Goal: Task Accomplishment & Management: Complete application form

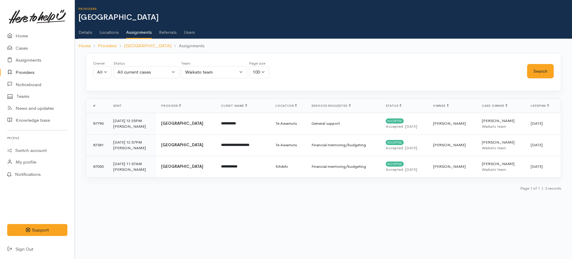
click at [84, 35] on link "Details" at bounding box center [86, 30] width 14 height 17
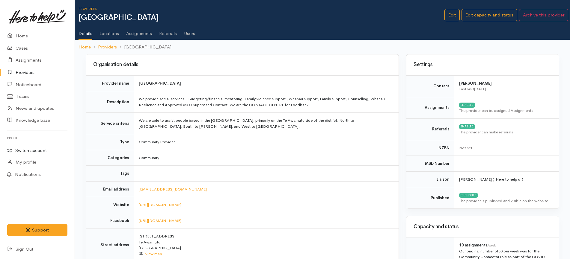
click at [40, 150] on link "Switch account" at bounding box center [37, 151] width 75 height 12
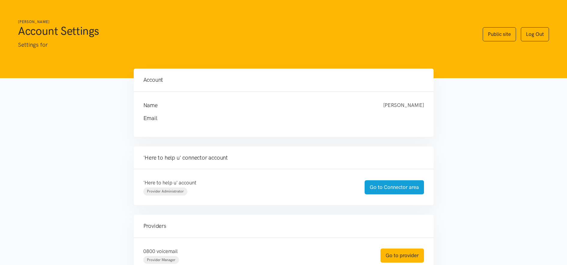
scroll to position [173, 0]
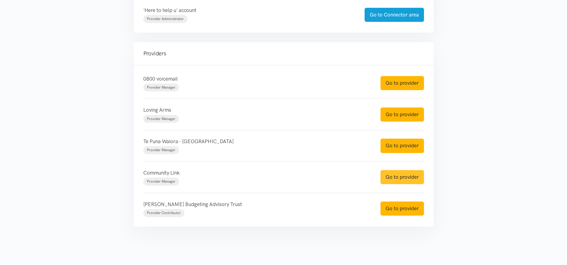
click at [398, 176] on link "Go to provider" at bounding box center [401, 177] width 43 height 14
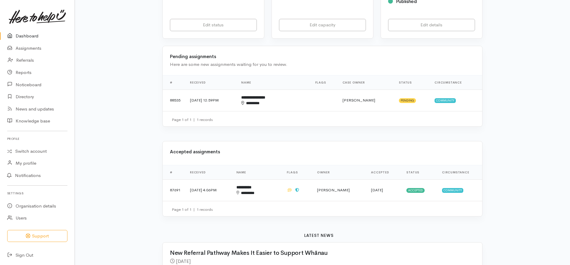
scroll to position [150, 0]
click at [344, 192] on td "[PERSON_NAME]" at bounding box center [339, 190] width 54 height 22
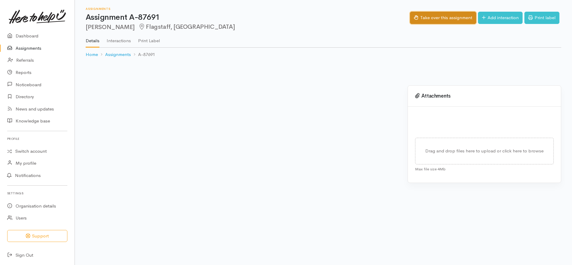
click at [435, 17] on button "Take over this assignment" at bounding box center [443, 18] width 66 height 12
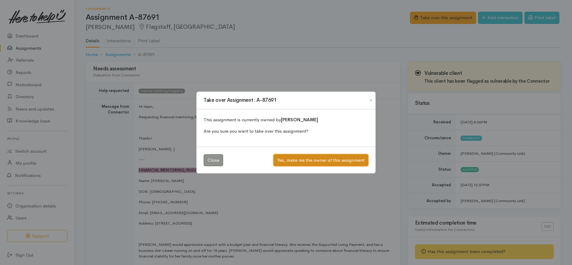
click at [317, 159] on button "Yes, make me the owner of this assignment" at bounding box center [321, 160] width 95 height 12
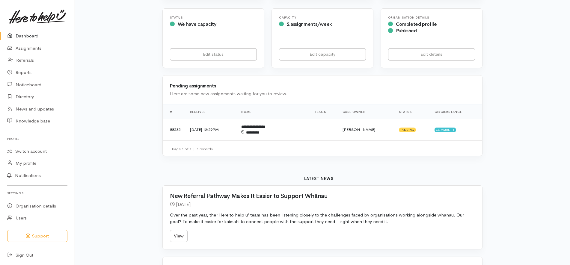
scroll to position [225, 0]
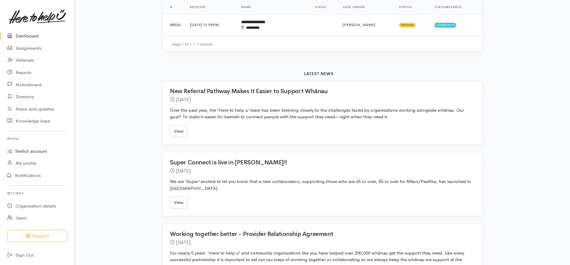
click at [40, 151] on link "Switch account" at bounding box center [37, 152] width 75 height 12
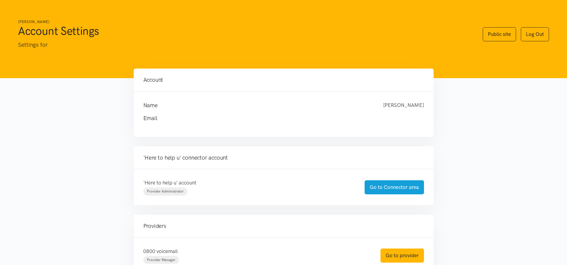
scroll to position [173, 0]
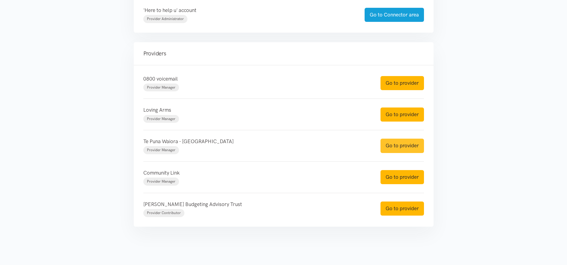
click at [408, 147] on link "Go to provider" at bounding box center [401, 146] width 43 height 14
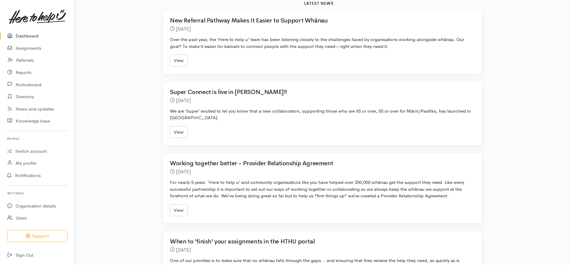
scroll to position [75, 0]
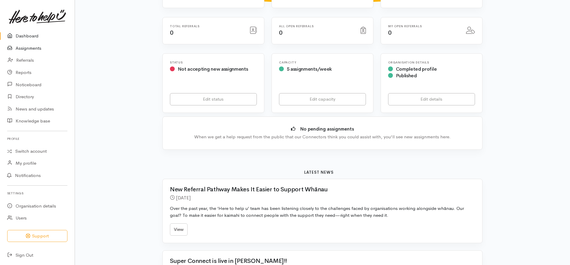
click at [37, 48] on link "Assignments" at bounding box center [37, 48] width 75 height 12
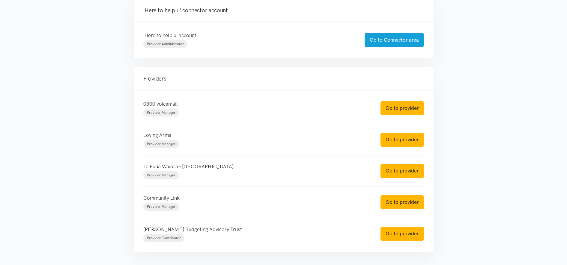
scroll to position [173, 0]
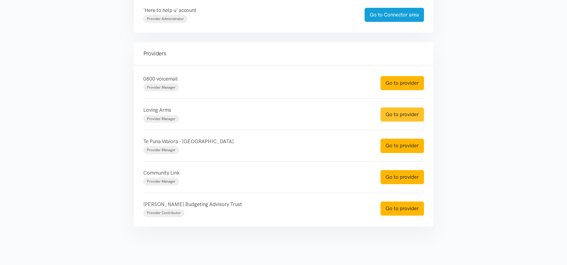
click at [403, 117] on link "Go to provider" at bounding box center [401, 115] width 43 height 14
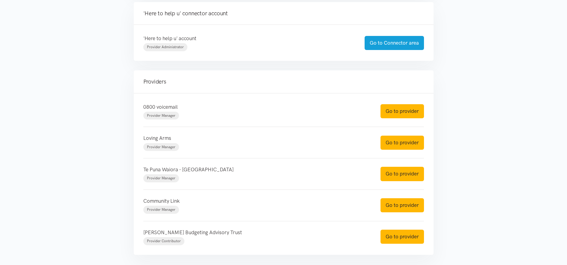
scroll to position [173, 0]
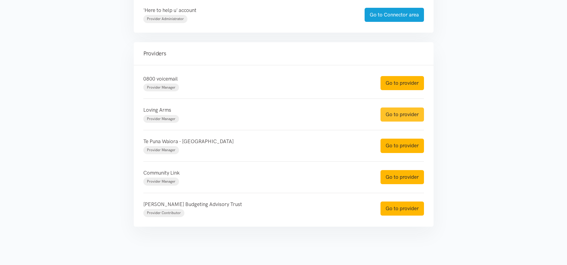
click at [388, 116] on link "Go to provider" at bounding box center [401, 115] width 43 height 14
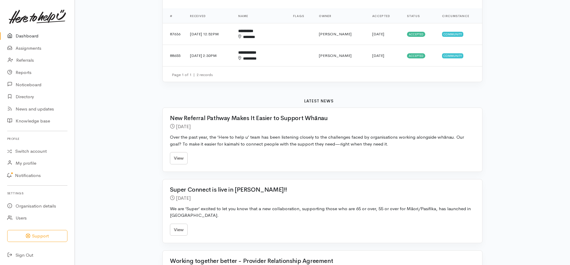
scroll to position [262, 0]
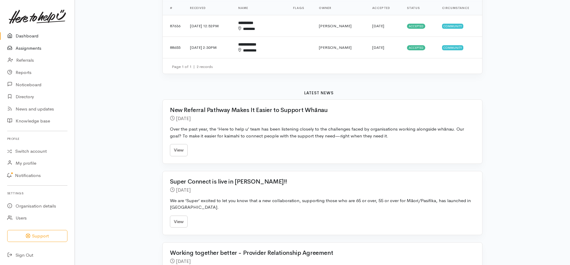
click at [39, 49] on link "Assignments" at bounding box center [37, 48] width 75 height 12
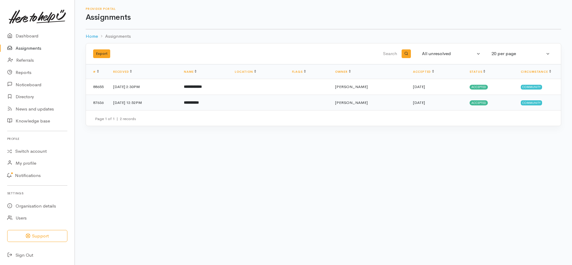
click at [230, 105] on td "**********" at bounding box center [204, 103] width 51 height 16
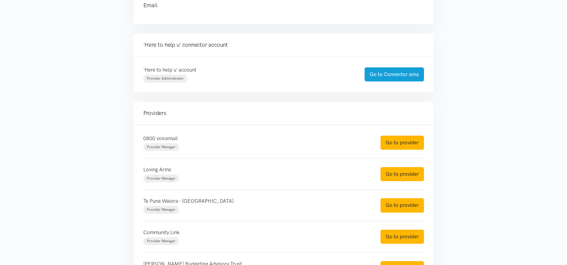
scroll to position [173, 0]
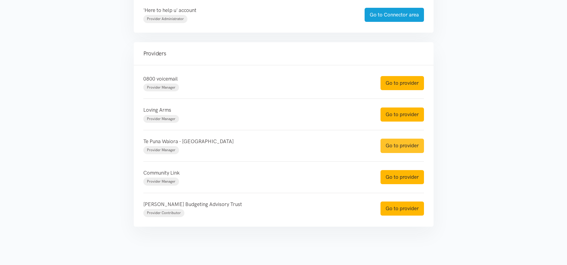
click at [388, 144] on link "Go to provider" at bounding box center [401, 146] width 43 height 14
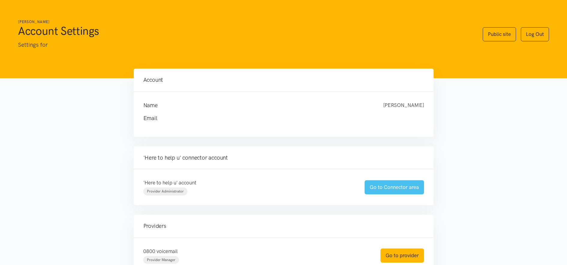
click at [401, 189] on link "Go to Connector area" at bounding box center [393, 187] width 59 height 14
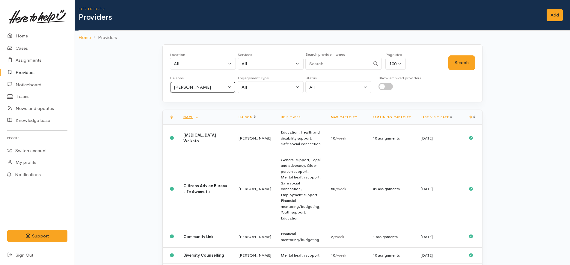
click at [216, 86] on div "[PERSON_NAME]" at bounding box center [200, 87] width 53 height 7
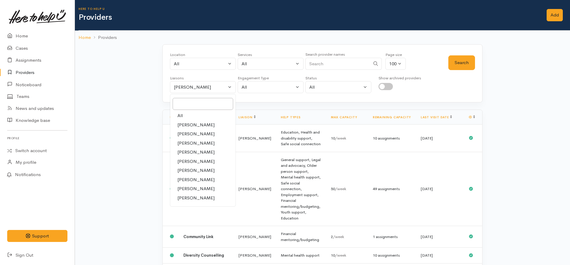
click at [196, 115] on link "All" at bounding box center [202, 115] width 65 height 9
select select "null"
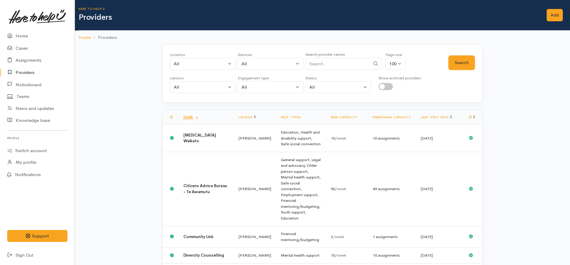
click at [350, 66] on input "Search" at bounding box center [337, 64] width 65 height 12
type input "west"
click at [461, 59] on button "Search" at bounding box center [461, 62] width 27 height 15
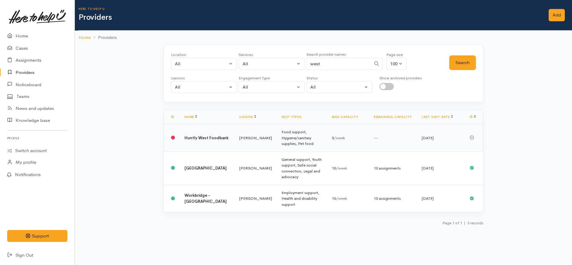
click at [239, 138] on td "[PERSON_NAME]" at bounding box center [256, 138] width 42 height 28
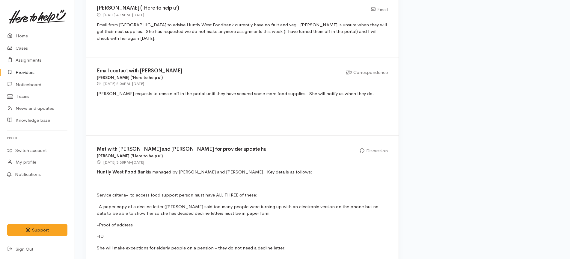
scroll to position [307, 0]
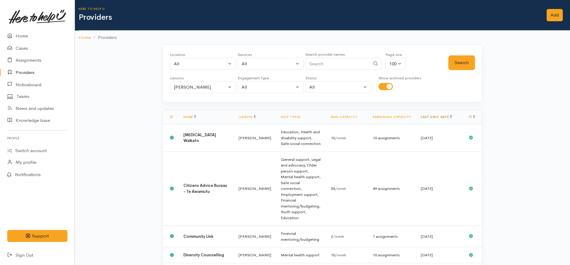
click at [429, 118] on link "Last visit date" at bounding box center [436, 117] width 31 height 4
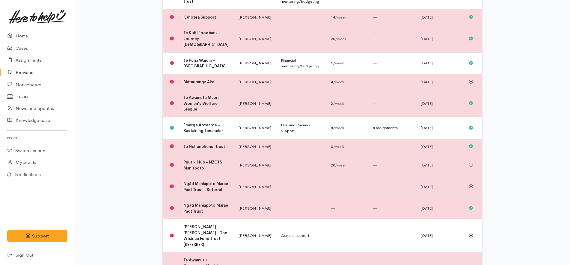
scroll to position [736, 0]
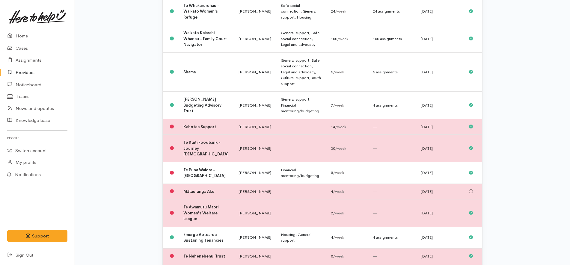
scroll to position [698, 0]
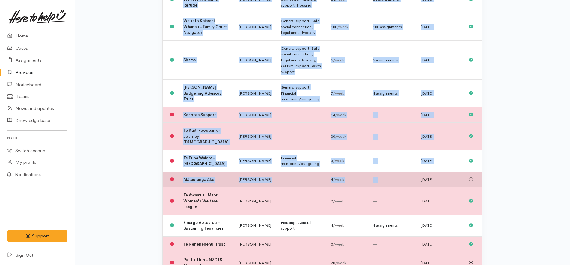
drag, startPoint x: 491, startPoint y: 151, endPoint x: 397, endPoint y: 101, distance: 106.2
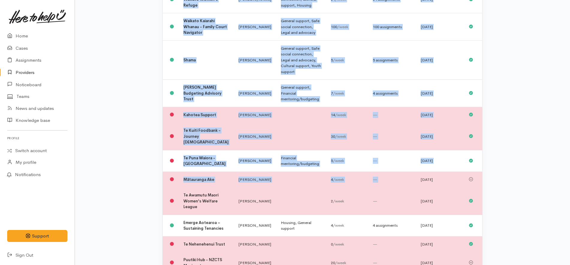
drag, startPoint x: 533, startPoint y: 142, endPoint x: 528, endPoint y: 142, distance: 5.7
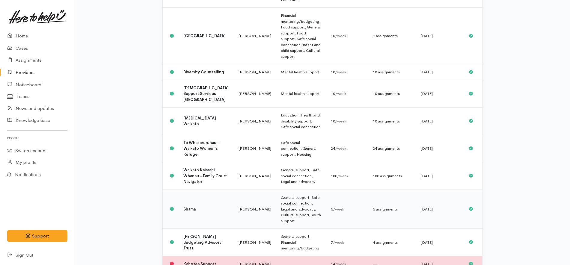
scroll to position [549, 0]
drag, startPoint x: 454, startPoint y: 149, endPoint x: 173, endPoint y: 101, distance: 285.6
click at [173, 101] on tbody "Young Workers Resource Centre (YWRC) Katarina Daly Legal and advocacy 3 /week 3…" at bounding box center [322, 109] width 319 height 1067
copy tbody "Waikato Kaiarahi Whanau - Family Court Navigator Katarina Daly General support,…"
click at [542, 87] on div "Location All Tauranga Eastern Bay of Plenty - other Kawerau Ōhope Ōpōtiki Whaka…" at bounding box center [322, 78] width 495 height 1165
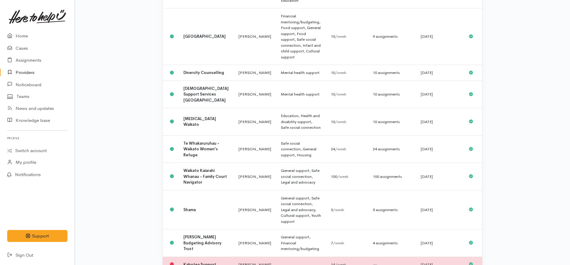
click at [130, 91] on div "Location All Tauranga Eastern Bay of Plenty - other Kawerau Ōhope Ōpōtiki Whaka…" at bounding box center [322, 78] width 495 height 1165
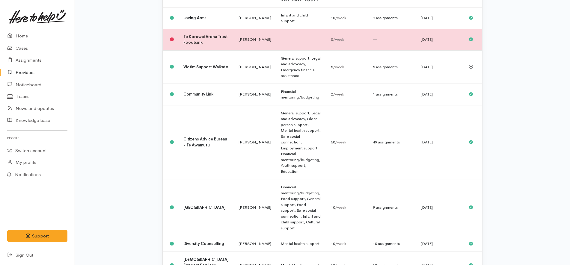
scroll to position [361, 0]
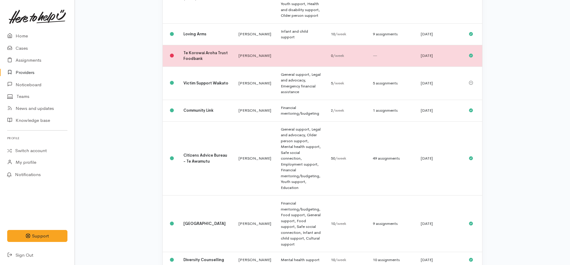
click at [139, 76] on div "Location All Tauranga Eastern Bay of Plenty - other Kawerau Ōhope Ōpōtiki Whaka…" at bounding box center [322, 265] width 495 height 1165
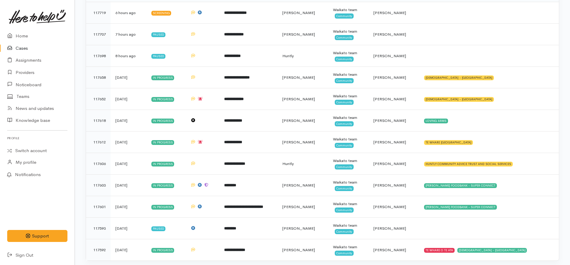
scroll to position [115, 0]
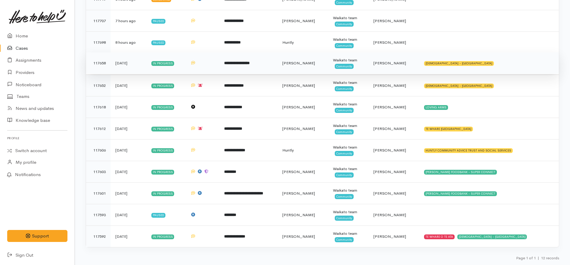
click at [271, 65] on td "**********" at bounding box center [248, 63] width 58 height 22
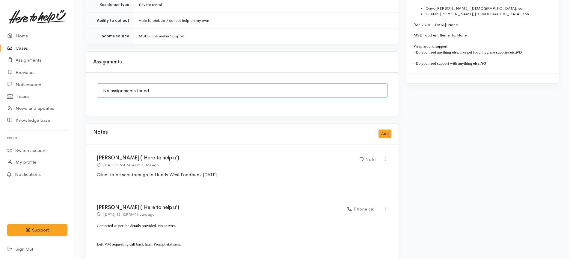
scroll to position [556, 0]
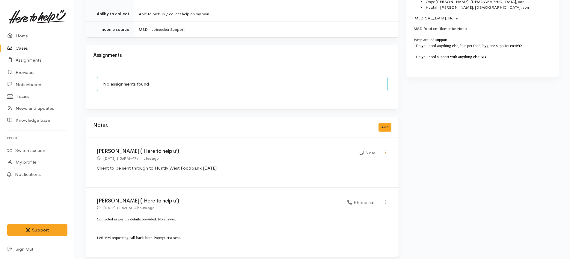
click at [385, 150] on icon at bounding box center [385, 152] width 5 height 5
click at [376, 160] on link "Edit" at bounding box center [363, 164] width 47 height 9
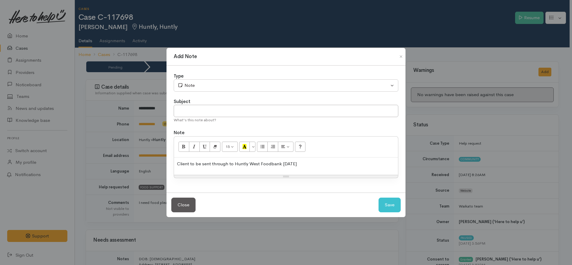
click at [317, 163] on p "Client to be sent through to Huntly West Foodbank on Monday" at bounding box center [286, 164] width 218 height 7
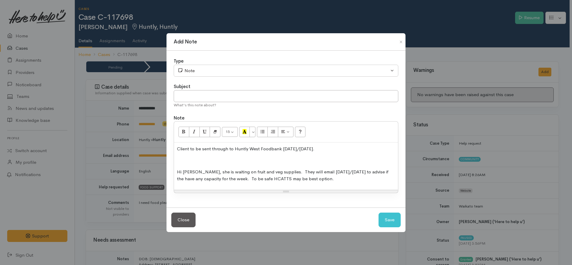
click at [206, 173] on span "Hi Kat, she is waiting on fruit and veg supplies. They will email Sunday/Monday…" at bounding box center [283, 175] width 212 height 13
click at [249, 171] on span "Waiting on fruit and veg supplies. They will email Sunday/Monday to advise if t…" at bounding box center [284, 175] width 214 height 13
click at [251, 170] on span "Waiting on fruit and veg supplies. They will email Sunday/Monday to advise if t…" at bounding box center [283, 175] width 213 height 13
click at [261, 172] on span "Waiting on fruit and veg supplies. The foodbank will email Sunday/Monday to adv…" at bounding box center [285, 175] width 217 height 13
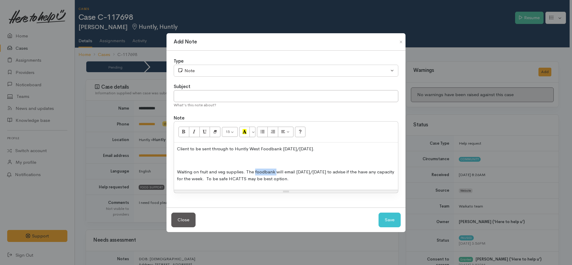
click at [261, 172] on span "Waiting on fruit and veg supplies. The foodbank will email Sunday/Monday to adv…" at bounding box center [285, 175] width 217 height 13
click at [235, 161] on p at bounding box center [286, 160] width 218 height 7
drag, startPoint x: 200, startPoint y: 179, endPoint x: 297, endPoint y: 187, distance: 97.1
click at [297, 187] on div "Client to be sent through to Huntly West Foodbank on Monday/Tuesday. Waiting on…" at bounding box center [286, 166] width 224 height 47
copy span "To be safe HCATTS may be best option."
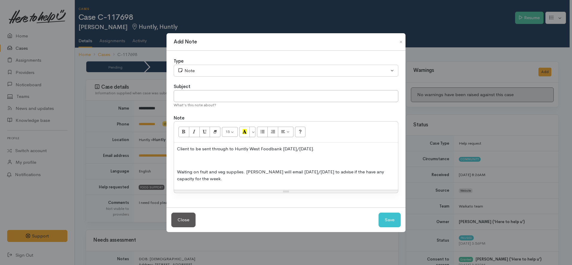
click at [335, 150] on p "Client to be sent through to Huntly West Foodbank on Monday/Tuesday." at bounding box center [286, 149] width 218 height 7
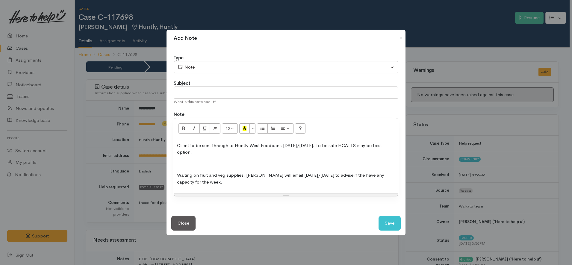
click at [343, 140] on div "Client to be sent through to Huntly West Foodbank on Monday/Tuesday. To be safe…" at bounding box center [286, 166] width 224 height 54
click at [340, 143] on p "Client to be sent through to Huntly West Foodbank on Monday/Tuesday. To be safe…" at bounding box center [286, 148] width 218 height 13
drag, startPoint x: 280, startPoint y: 145, endPoint x: 235, endPoint y: 142, distance: 45.9
click at [235, 142] on p "Client to be sent through to Huntly West Foodbank on Monday/Tuesday. Client wen…" at bounding box center [286, 148] width 218 height 13
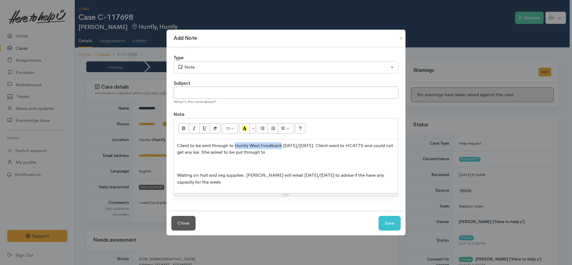
copy p "Huntly West Foodbank"
click at [286, 152] on p "Client to be sent through to Huntly West Foodbank on Monday/Tuesday. Client wen…" at bounding box center [286, 148] width 218 height 13
click at [326, 144] on p "Client to be sent through to Huntly West Foodbank on Monday/Tuesday. Client wen…" at bounding box center [286, 148] width 218 height 13
copy p "Client to be sent through to Huntly West Foodbank on Monday/Tuesday."
click at [250, 165] on p at bounding box center [286, 164] width 218 height 7
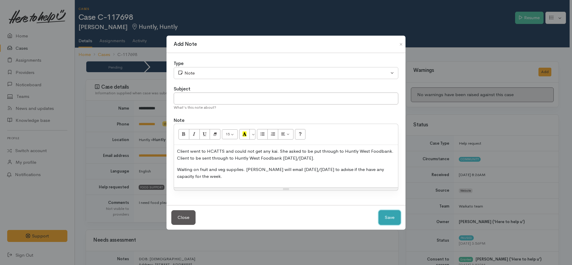
click at [390, 213] on button "Save" at bounding box center [390, 217] width 22 height 15
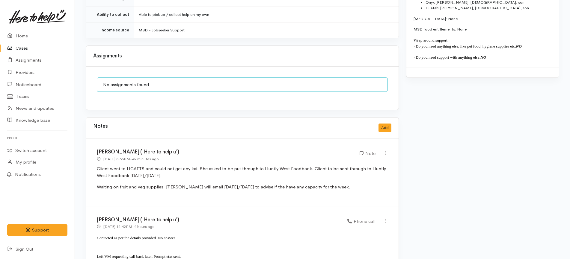
scroll to position [574, 0]
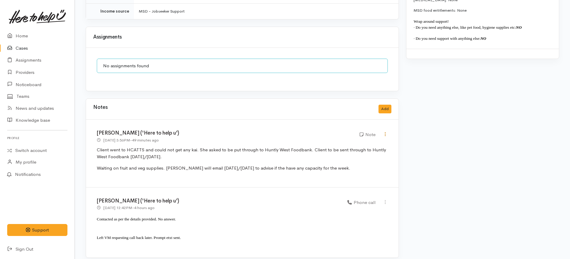
click at [384, 132] on icon at bounding box center [385, 134] width 5 height 5
click at [372, 141] on link "Edit" at bounding box center [363, 145] width 47 height 9
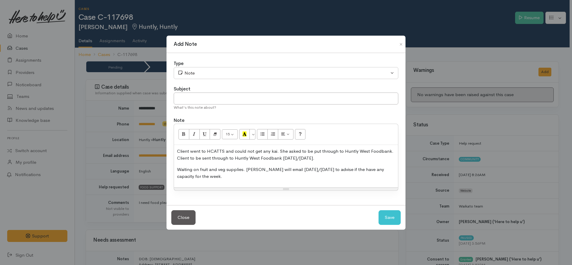
click at [223, 80] on div "Type Correspondence Discussion Email Note Phone call SMS text message Note Subj…" at bounding box center [286, 129] width 239 height 152
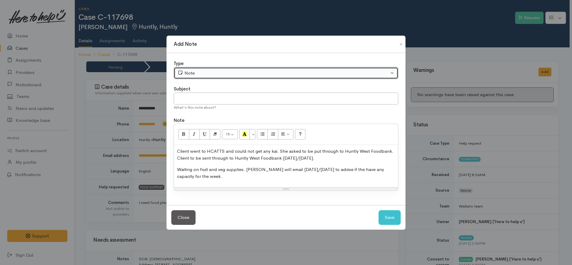
click at [223, 79] on button "Note" at bounding box center [286, 73] width 225 height 12
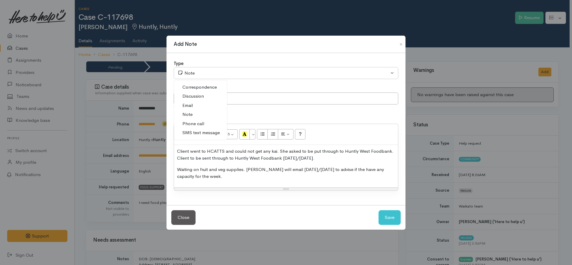
click at [207, 97] on link "Discussion" at bounding box center [200, 96] width 53 height 9
click at [388, 216] on button "Save" at bounding box center [390, 217] width 22 height 15
select select "1"
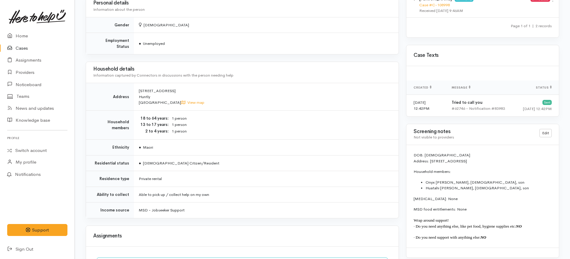
scroll to position [574, 0]
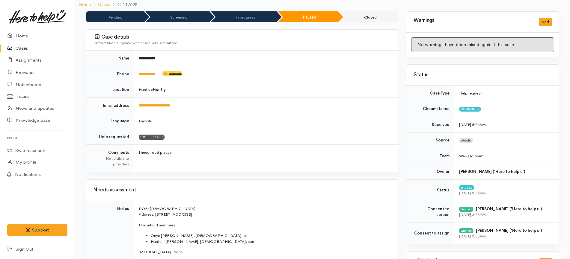
scroll to position [0, 0]
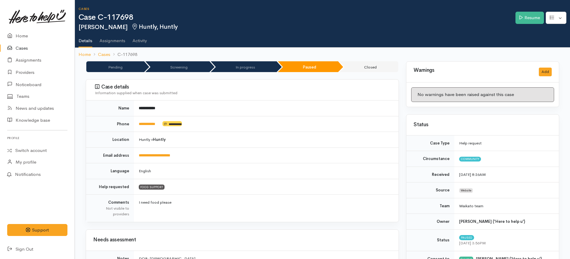
click at [37, 49] on link "Cases" at bounding box center [37, 48] width 75 height 12
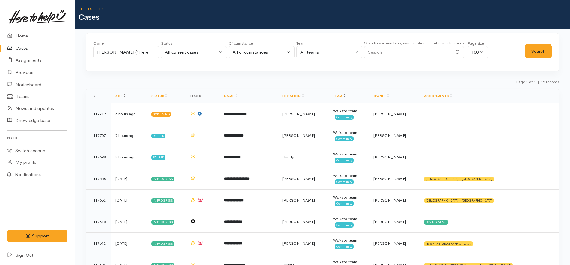
click at [404, 50] on input "Search" at bounding box center [408, 52] width 88 height 12
paste input "642108105529 (External) ​+1 other ​ CAUTION: This email originated from outside…"
drag, startPoint x: 391, startPoint y: 52, endPoint x: 557, endPoint y: 56, distance: 166.3
click at [557, 56] on div "Owner All My cases Aandrea Murray ('Here to help u') Akash Prakash ('Here to he…" at bounding box center [322, 52] width 473 height 38
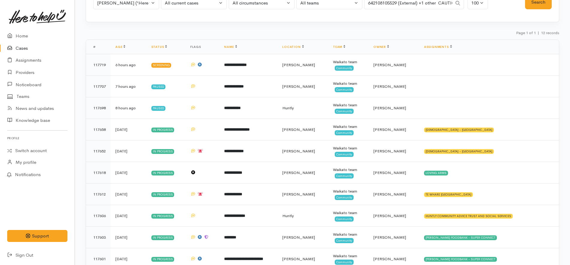
scroll to position [22, 0]
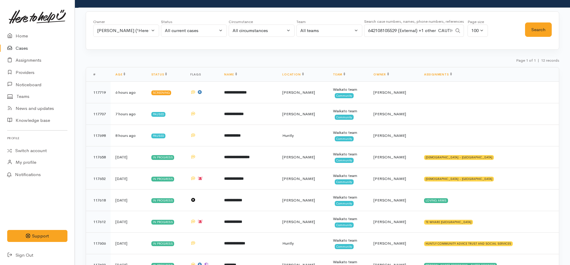
click at [397, 31] on input "642108105529 (External) ​+1 other ​ CAUTION: This email originated from outside…" at bounding box center [408, 31] width 88 height 12
click at [539, 34] on button "Search" at bounding box center [538, 29] width 27 height 15
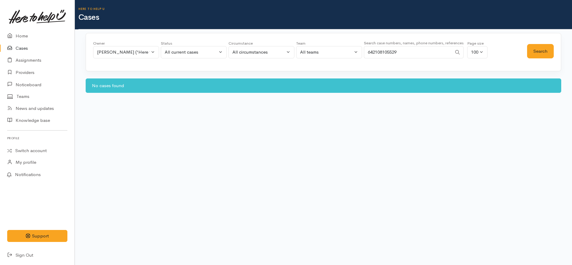
drag, startPoint x: 374, startPoint y: 53, endPoint x: 349, endPoint y: 48, distance: 25.4
click at [349, 48] on div "Owner All My cases Aandrea Murray ('Here to help u') Akash Prakash ('Here to he…" at bounding box center [310, 51] width 434 height 22
type input "02108105529"
click at [541, 49] on button "Search" at bounding box center [540, 51] width 27 height 15
click at [149, 52] on div "[PERSON_NAME] ('Here to help u')" at bounding box center [123, 52] width 53 height 7
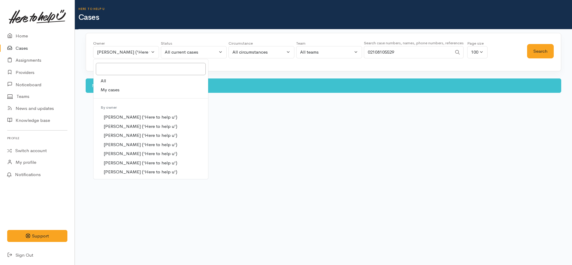
click at [126, 80] on link "All" at bounding box center [150, 80] width 115 height 9
select select "-1"
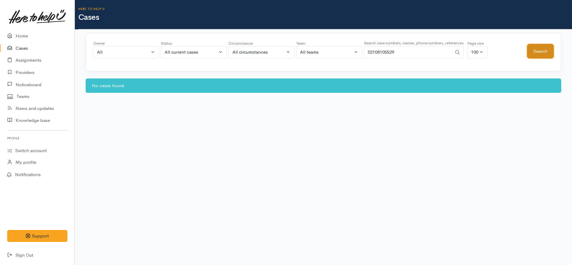
click at [532, 46] on button "Search" at bounding box center [540, 51] width 27 height 15
click at [193, 54] on div "All current cases" at bounding box center [191, 52] width 53 height 7
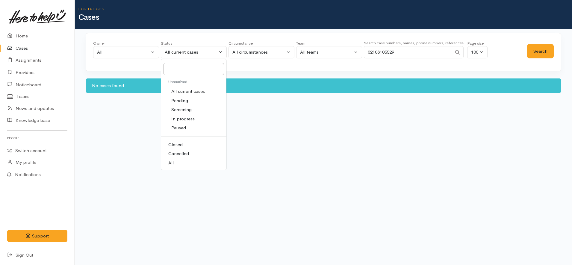
click at [182, 163] on link "All" at bounding box center [193, 163] width 65 height 9
select select "All"
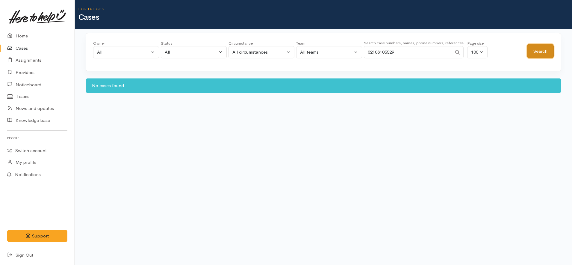
click at [546, 49] on button "Search" at bounding box center [540, 51] width 27 height 15
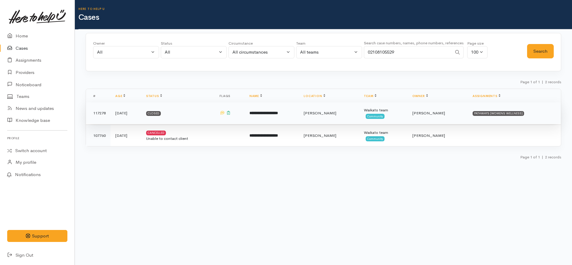
click at [299, 119] on td "**********" at bounding box center [272, 113] width 54 height 22
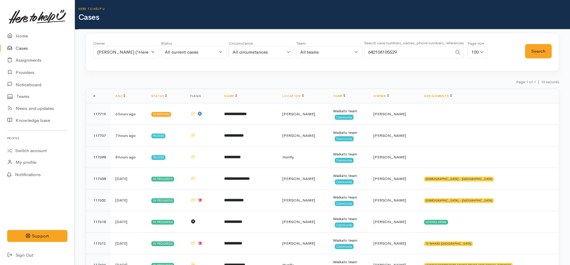
type input "642108105529"
click at [136, 57] on button "[PERSON_NAME] ('Here to help u')" at bounding box center [126, 52] width 66 height 12
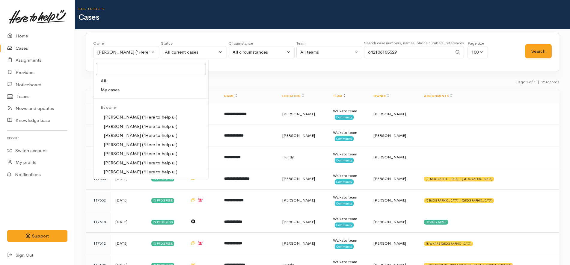
click at [123, 79] on link "All" at bounding box center [150, 80] width 115 height 9
select select "-1"
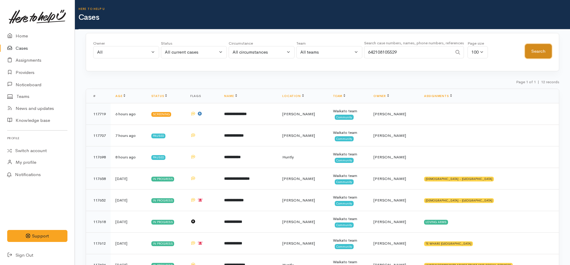
click at [539, 53] on button "Search" at bounding box center [538, 51] width 27 height 15
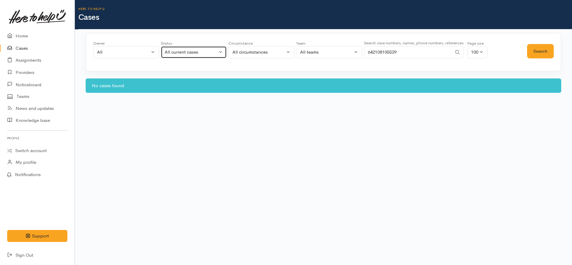
click at [209, 51] on div "All current cases" at bounding box center [191, 52] width 53 height 7
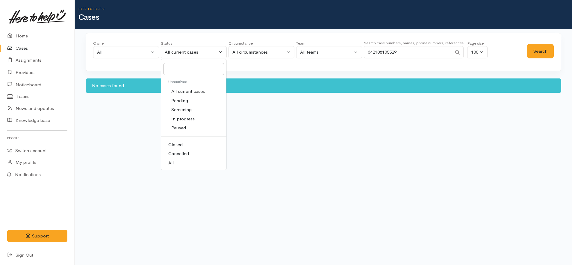
click at [187, 164] on link "All" at bounding box center [193, 163] width 65 height 9
select select "All"
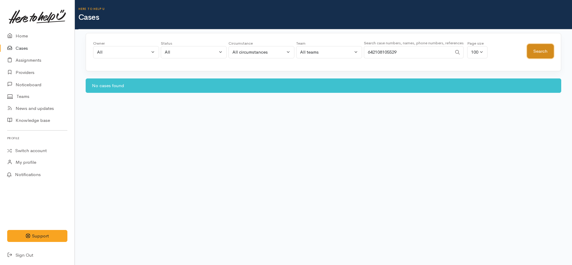
click at [529, 47] on button "Search" at bounding box center [540, 51] width 27 height 15
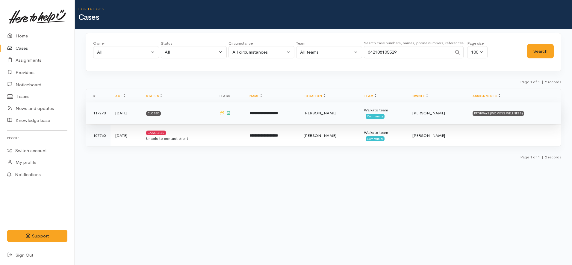
click at [299, 113] on td "**********" at bounding box center [272, 113] width 54 height 22
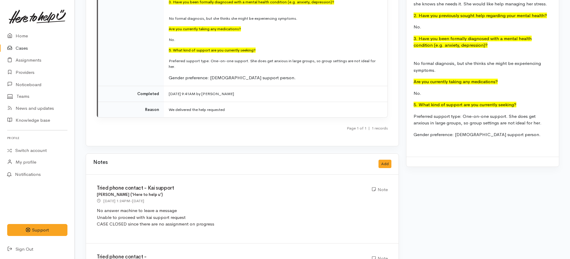
scroll to position [749, 0]
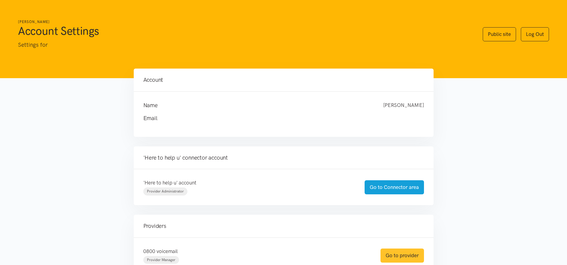
click at [412, 256] on link "Go to provider" at bounding box center [401, 256] width 43 height 14
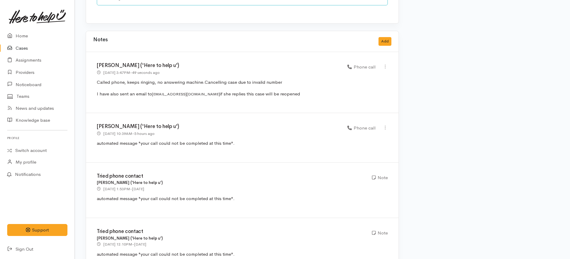
scroll to position [503, 0]
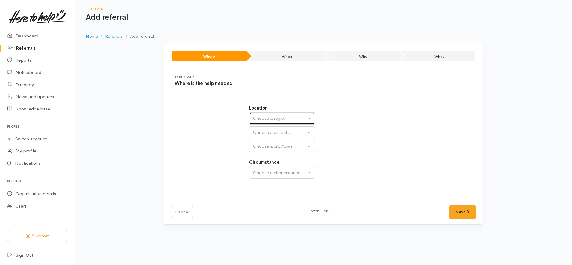
click at [296, 117] on div "Choose a region..." at bounding box center [279, 118] width 53 height 7
click at [285, 155] on link "[GEOGRAPHIC_DATA]" at bounding box center [282, 156] width 65 height 9
select select "3"
select select
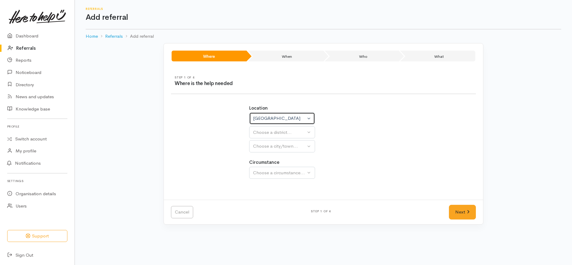
select select
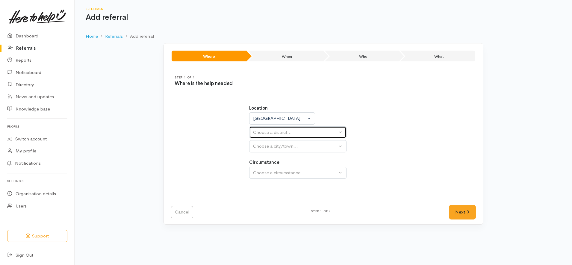
click at [293, 135] on div "Choose a district..." at bounding box center [295, 132] width 84 height 7
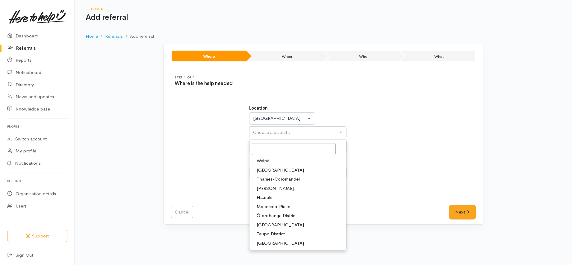
click at [272, 188] on span "[PERSON_NAME]" at bounding box center [275, 188] width 37 height 7
select select "4"
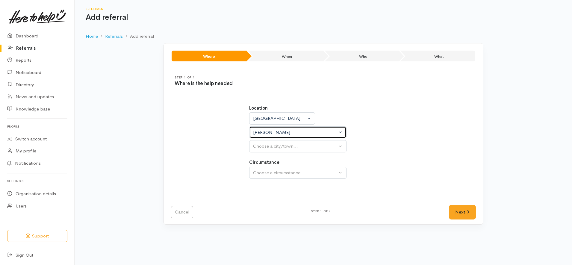
select select
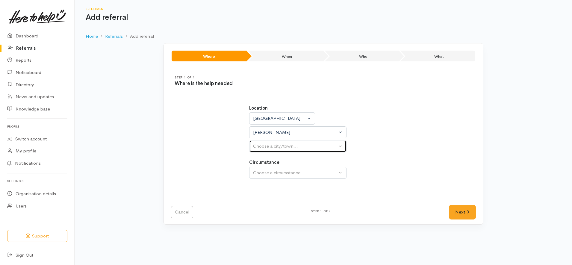
click at [289, 142] on button "Choose a city/town..." at bounding box center [297, 146] width 97 height 12
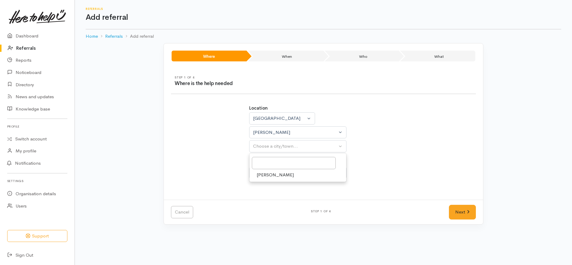
click at [276, 176] on link "[PERSON_NAME]" at bounding box center [298, 174] width 97 height 9
select select "1"
select select
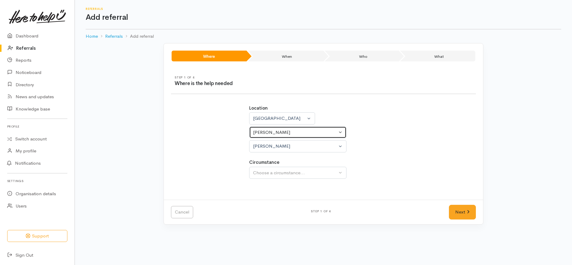
click at [273, 132] on div "[PERSON_NAME]" at bounding box center [295, 132] width 84 height 7
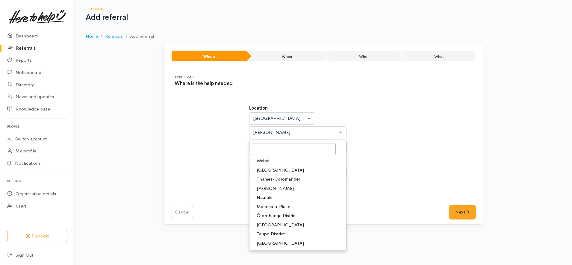
click at [271, 224] on span "[GEOGRAPHIC_DATA]" at bounding box center [280, 225] width 47 height 7
select select "11"
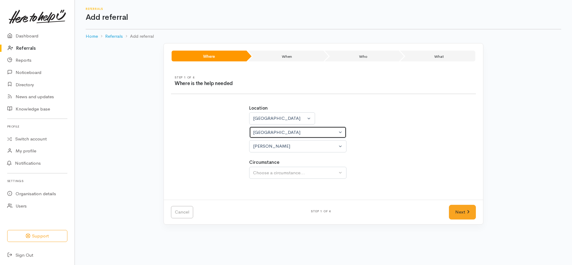
select select
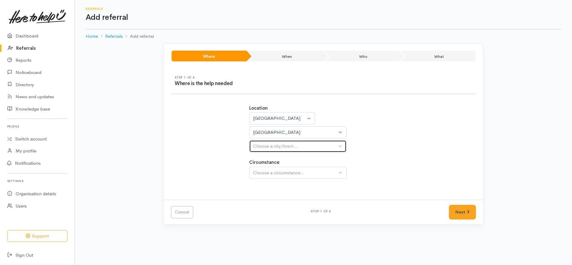
click at [284, 146] on div "Choose a city/town..." at bounding box center [295, 146] width 84 height 7
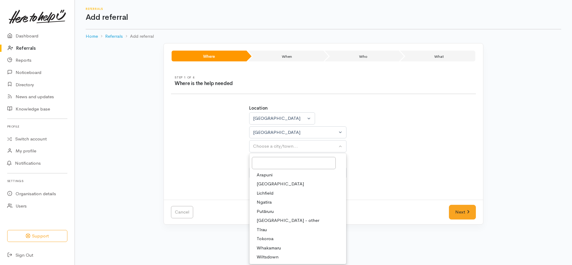
click at [277, 238] on link "Tokoroa" at bounding box center [298, 238] width 97 height 9
select select "3"
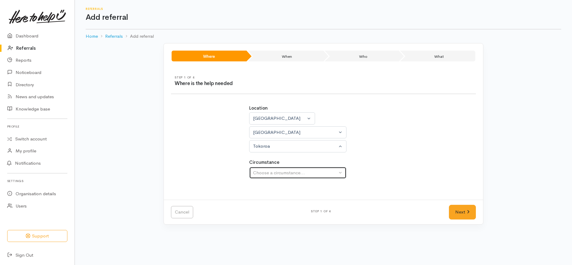
click at [307, 173] on div "Choose a circumstance..." at bounding box center [295, 173] width 84 height 7
click at [278, 206] on div "Community" at bounding box center [297, 194] width 97 height 29
click at [303, 175] on div "Choose a circumstance..." at bounding box center [295, 173] width 84 height 7
click at [296, 206] on link "Community" at bounding box center [298, 201] width 97 height 9
select select "2"
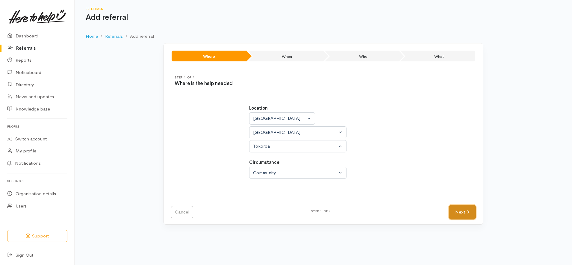
click at [469, 208] on link "Next" at bounding box center [462, 212] width 27 height 15
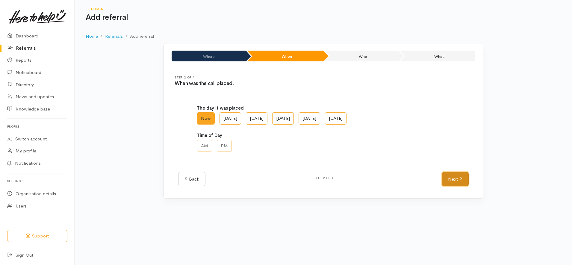
click at [459, 181] on link "Next" at bounding box center [455, 179] width 27 height 15
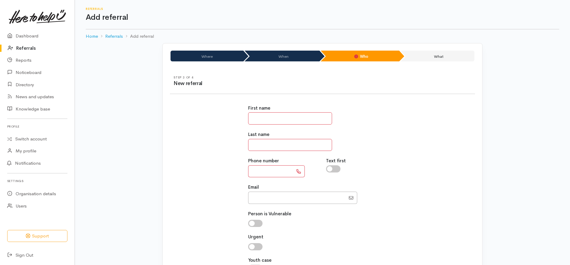
click at [291, 117] on input "text" at bounding box center [290, 118] width 84 height 12
paste input "**********"
click at [270, 117] on input "**********" at bounding box center [290, 118] width 84 height 12
type input "***"
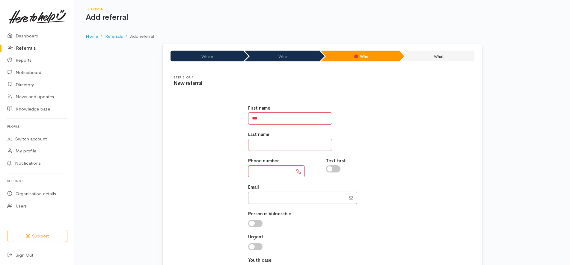
paste input "******"
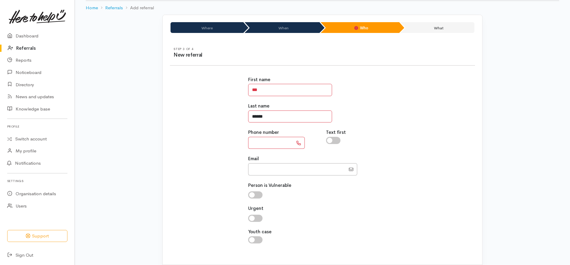
scroll to position [60, 0]
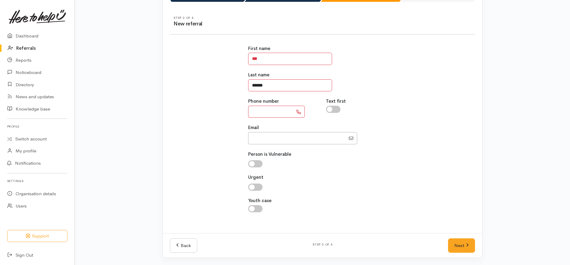
type input "******"
click at [287, 113] on input "text" at bounding box center [270, 112] width 45 height 12
drag, startPoint x: 254, startPoint y: 141, endPoint x: 257, endPoint y: 138, distance: 3.6
click at [254, 141] on input "Email" at bounding box center [296, 138] width 97 height 12
paste input "642040915509"
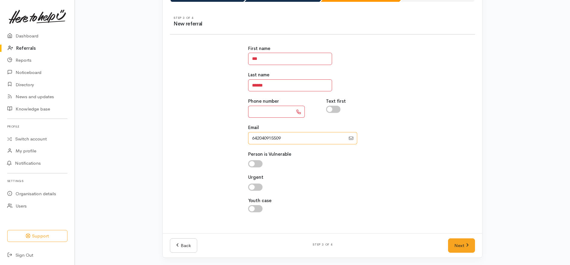
type input "642040915509"
click at [269, 111] on input "text" at bounding box center [270, 112] width 45 height 12
type input "**********"
click at [461, 245] on link "Next" at bounding box center [461, 246] width 27 height 15
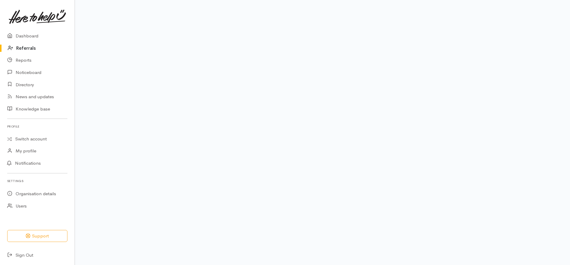
scroll to position [48, 0]
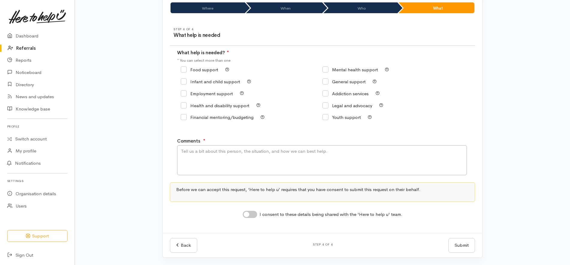
click at [209, 72] on input "Food support" at bounding box center [199, 69] width 37 height 4
checkbox input "true"
click at [253, 214] on input "I consent to these details being shared with the 'Here to help u' team." at bounding box center [250, 214] width 14 height 7
checkbox input "true"
click at [280, 163] on textarea "Comments" at bounding box center [322, 160] width 290 height 30
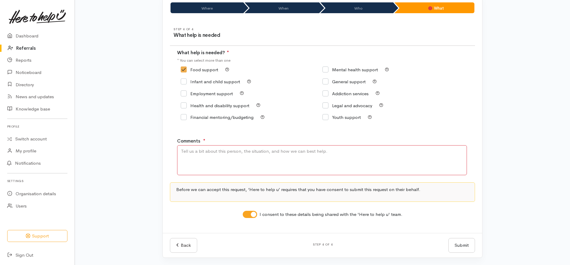
click at [235, 159] on textarea "Comments" at bounding box center [322, 160] width 290 height 30
click at [521, 148] on div "Where When Who What Step 1 of 4 Where is the help needed Location Auckland Waik…" at bounding box center [322, 130] width 495 height 270
click at [360, 160] on textarea "Kai" at bounding box center [322, 160] width 290 height 30
type textarea "Kai needed"
click at [527, 184] on div "Where When Who What Step 1 of 4 Where is the help needed Location Auckland Waik…" at bounding box center [322, 130] width 495 height 270
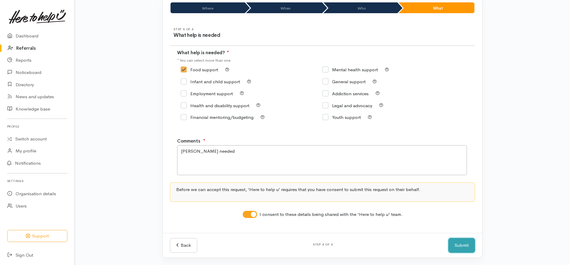
click at [469, 241] on button "Submit" at bounding box center [461, 245] width 27 height 15
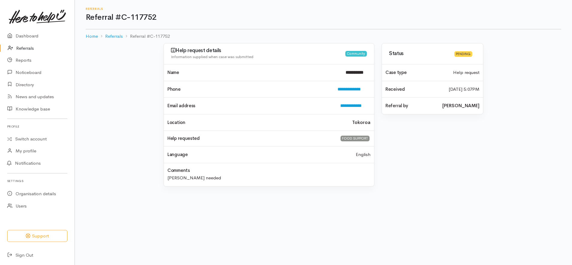
click at [28, 50] on link "Referrals" at bounding box center [37, 48] width 75 height 12
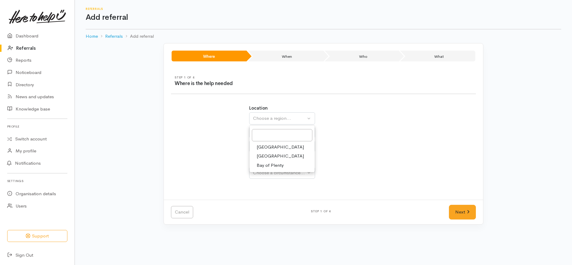
click at [280, 153] on link "[GEOGRAPHIC_DATA]" at bounding box center [282, 156] width 65 height 9
select select "3"
select select
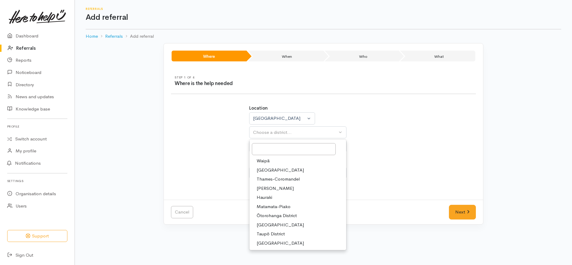
click at [273, 232] on span "Taupō District" at bounding box center [271, 234] width 28 height 7
select select "14"
select select
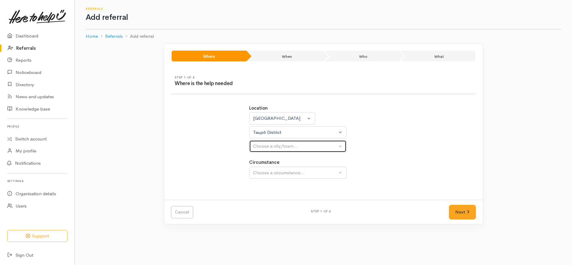
click at [291, 147] on div "Choose a city/town..." at bounding box center [295, 146] width 84 height 7
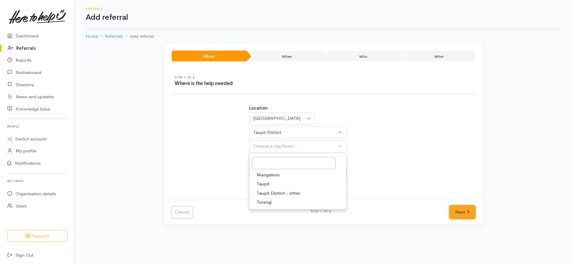
click at [269, 184] on link "Taupō" at bounding box center [298, 183] width 97 height 9
select select "183"
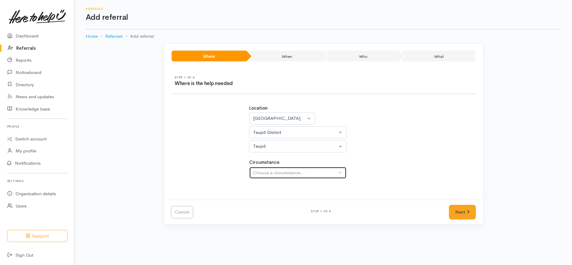
click at [285, 167] on button "Choose a circumstance..." at bounding box center [297, 173] width 97 height 12
drag, startPoint x: 278, startPoint y: 201, endPoint x: 434, endPoint y: 197, distance: 155.8
click at [278, 200] on span "Community" at bounding box center [268, 201] width 23 height 7
select select "2"
click at [467, 213] on icon at bounding box center [468, 212] width 3 height 4
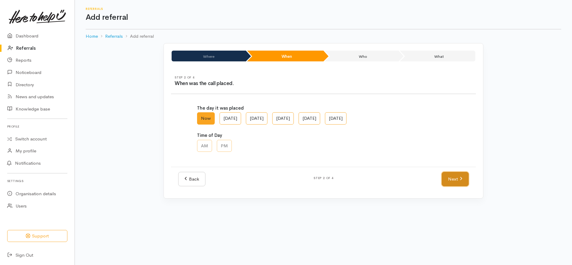
click at [453, 180] on link "Next" at bounding box center [455, 179] width 27 height 15
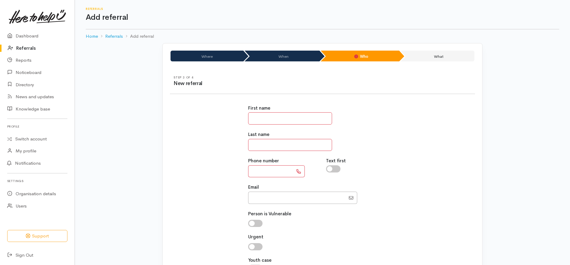
click at [261, 114] on input "text" at bounding box center [290, 118] width 84 height 12
paste input "**********"
type input "******"
paste input "********"
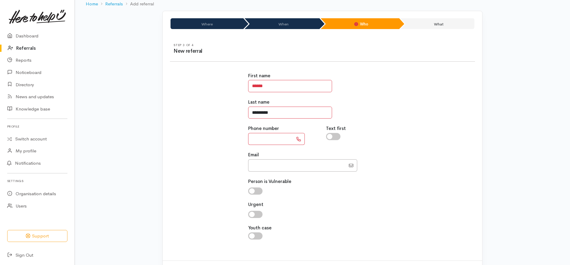
scroll to position [60, 0]
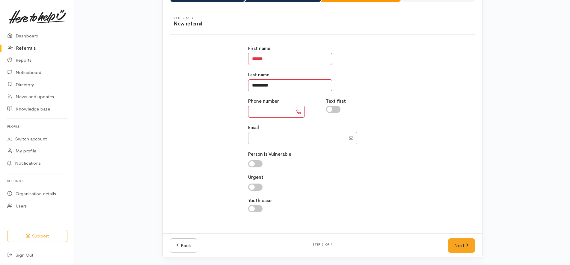
type input "*********"
drag, startPoint x: 310, startPoint y: 137, endPoint x: 302, endPoint y: 136, distance: 8.1
click at [310, 137] on input "Email" at bounding box center [296, 138] width 97 height 12
paste input "64225456030"
type input "64225456030"
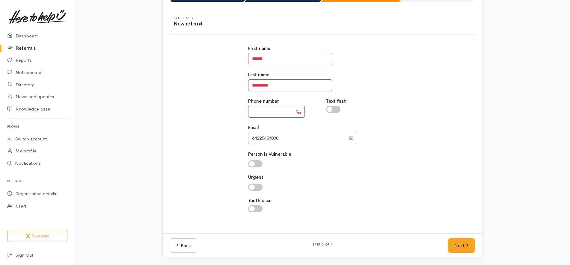
click at [278, 113] on input "text" at bounding box center [270, 112] width 45 height 12
click at [233, 136] on div "First name ****** Last name ********* Phone number **** Text first Email" at bounding box center [322, 132] width 312 height 188
click at [281, 112] on input "****" at bounding box center [270, 112] width 45 height 12
type input "**********"
click at [386, 141] on div at bounding box center [322, 138] width 149 height 12
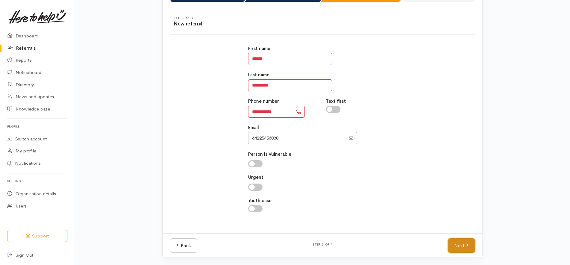
click at [458, 250] on link "Next" at bounding box center [461, 246] width 27 height 15
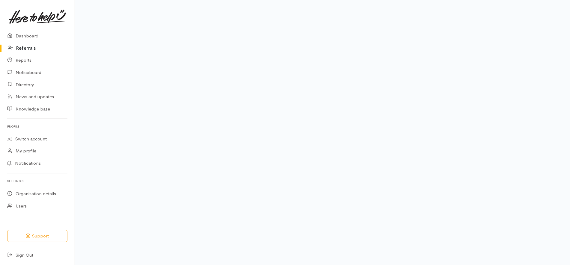
scroll to position [48, 0]
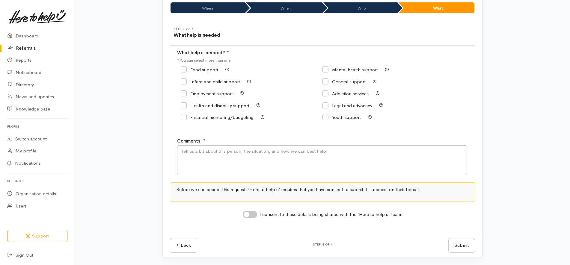
click at [206, 68] on input "Food support" at bounding box center [199, 69] width 37 height 4
checkbox input "true"
click at [249, 212] on input "I consent to these details being shared with the 'Here to help u' team." at bounding box center [250, 214] width 14 height 7
checkbox input "true"
click at [236, 156] on textarea "Comments" at bounding box center [322, 160] width 290 height 30
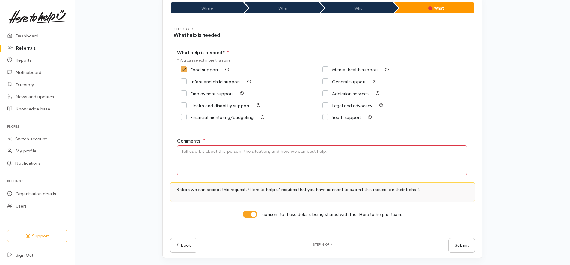
paste textarea "​well it's cheryl beaulieu speaking if you could call me on 0225456030 i'm ring…"
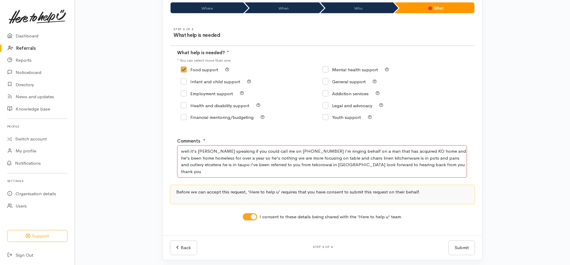
drag, startPoint x: 321, startPoint y: 151, endPoint x: 162, endPoint y: 143, distance: 158.7
click at [162, 143] on div "Where When Who What Step 4 of 4 What help is needed What help is needed? ● * Yo…" at bounding box center [322, 127] width 320 height 265
click at [328, 159] on textarea "hi i'm ringing behalf on a man that has acquired KO home and he's been home hom…" at bounding box center [322, 161] width 290 height 32
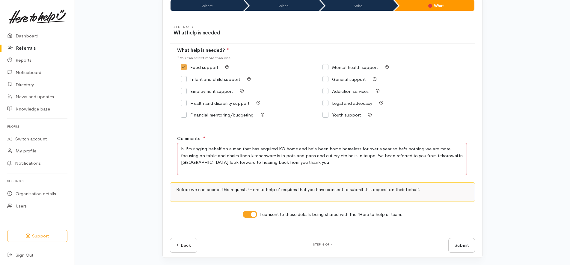
type textarea "hi i'm ringing behalf on a man that has acquired KO home and he's been home hom…"
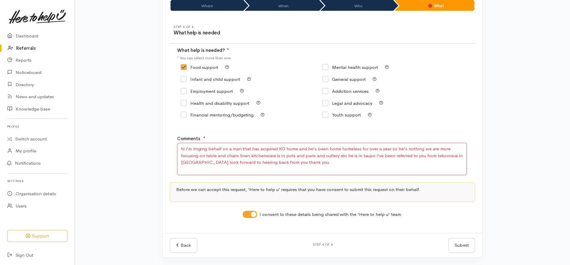
click at [357, 79] on input "General support" at bounding box center [343, 79] width 43 height 4
checkbox input "true"
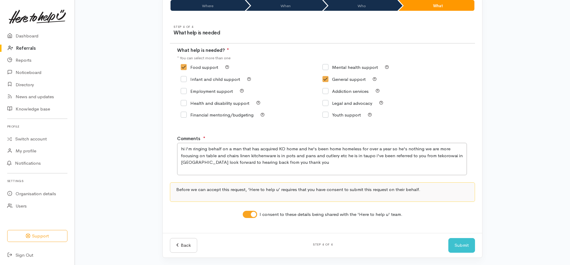
click at [210, 68] on input "Food support" at bounding box center [199, 67] width 37 height 4
checkbox input "false"
click at [498, 132] on div "Where When Who What Step 1 of 4 Where is the help needed Location [GEOGRAPHIC_D…" at bounding box center [322, 129] width 495 height 273
click at [457, 244] on button "Submit" at bounding box center [461, 245] width 27 height 15
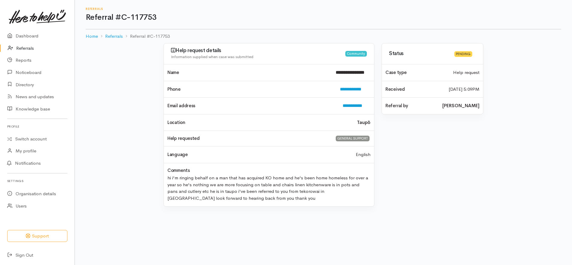
click at [39, 49] on link "Referrals" at bounding box center [37, 48] width 75 height 12
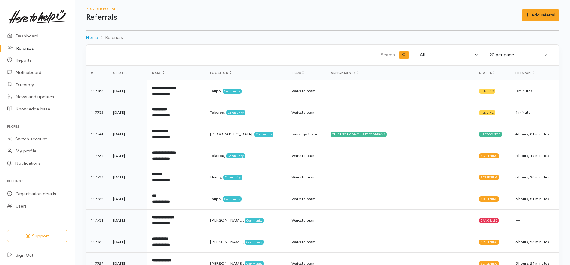
click at [532, 23] on div "Provider Portal Referrals Add referral Add referral" at bounding box center [322, 15] width 473 height 31
click at [534, 11] on link "Add referral" at bounding box center [540, 15] width 37 height 12
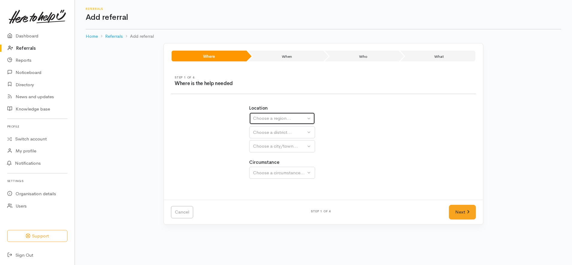
click at [276, 120] on div "Choose a region..." at bounding box center [279, 118] width 53 height 7
click at [269, 156] on span "[GEOGRAPHIC_DATA]" at bounding box center [280, 156] width 47 height 7
select select "3"
select select
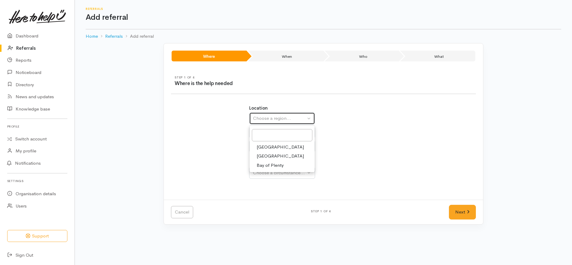
select select
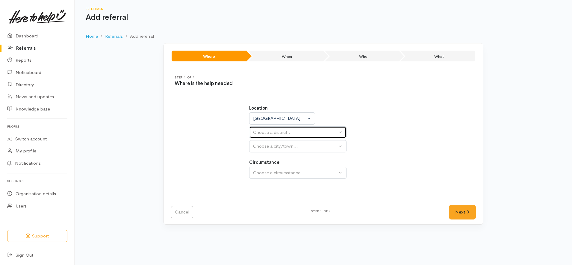
click at [277, 134] on div "Choose a district..." at bounding box center [295, 132] width 84 height 7
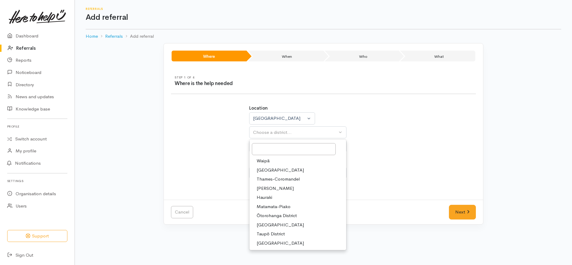
click at [275, 188] on span "[PERSON_NAME]" at bounding box center [275, 188] width 37 height 7
select select "4"
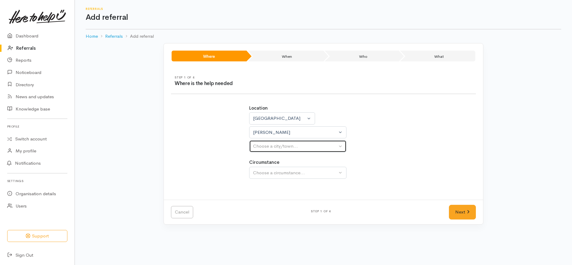
click at [290, 148] on div "Choose a city/town..." at bounding box center [295, 146] width 84 height 7
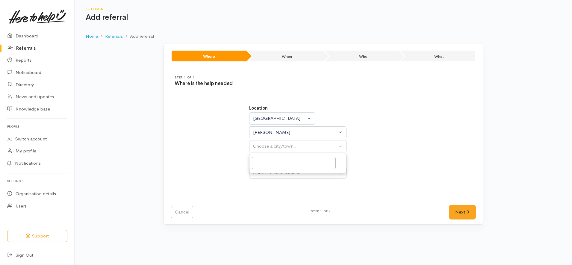
select select
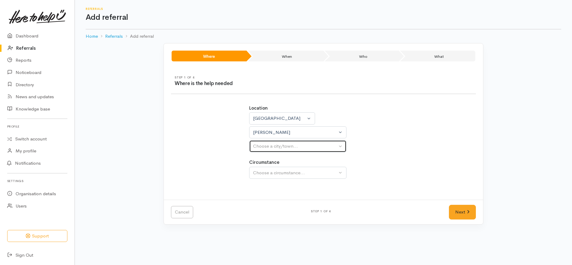
drag, startPoint x: 291, startPoint y: 144, endPoint x: 289, endPoint y: 156, distance: 12.3
click at [291, 144] on div "Choose a city/town..." at bounding box center [295, 146] width 84 height 7
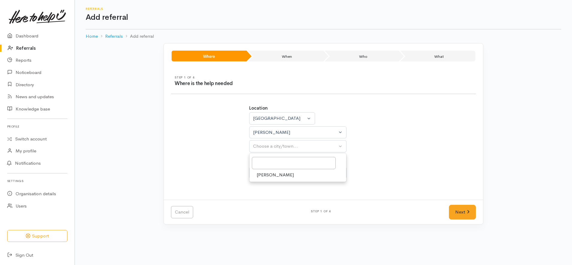
click at [272, 174] on span "[PERSON_NAME]" at bounding box center [275, 175] width 37 height 7
select select "1"
click at [272, 175] on div "Choose a circumstance..." at bounding box center [295, 173] width 84 height 7
click at [268, 198] on span "Community" at bounding box center [268, 201] width 23 height 7
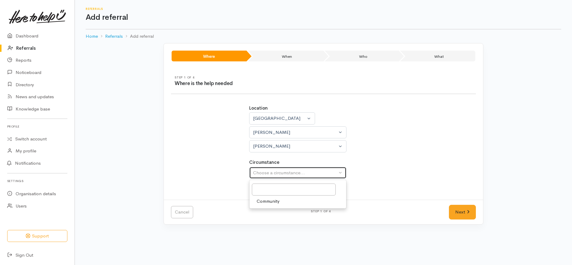
select select "2"
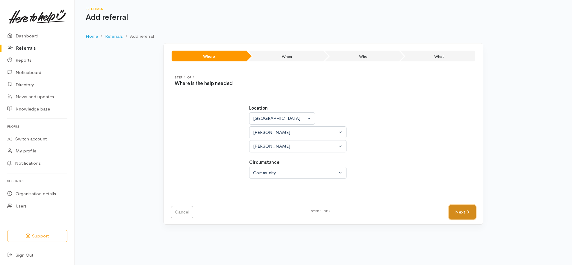
click at [455, 211] on link "Next" at bounding box center [462, 212] width 27 height 15
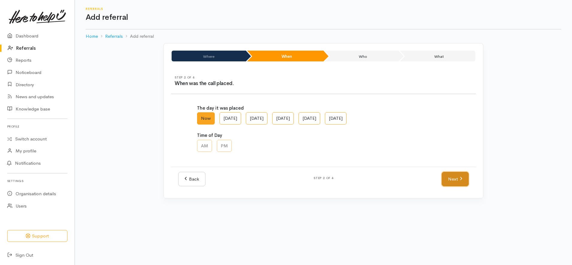
click at [459, 176] on link "Next" at bounding box center [455, 179] width 27 height 15
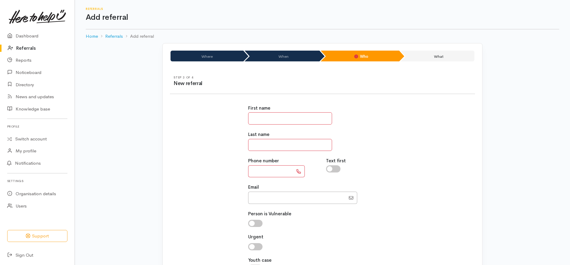
scroll to position [60, 0]
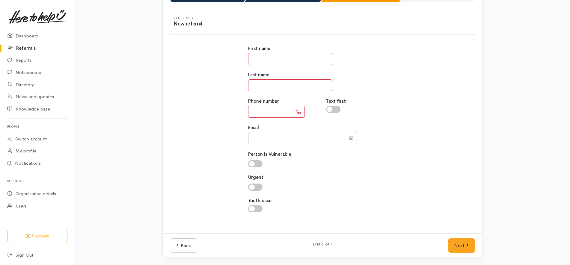
click at [258, 57] on input "text" at bounding box center [290, 59] width 84 height 12
paste input "*******"
type input "*******"
click at [274, 90] on input "text" at bounding box center [290, 85] width 84 height 12
type input "*****"
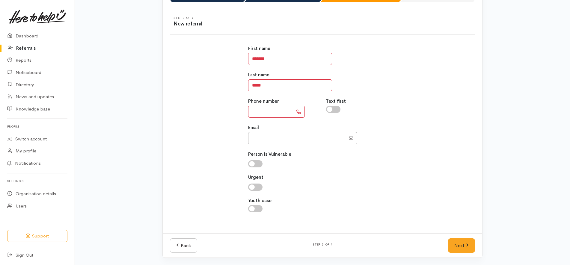
click at [280, 134] on div "Email" at bounding box center [322, 134] width 149 height 20
click at [280, 135] on input "Email" at bounding box center [296, 138] width 97 height 12
paste input "64211294169"
type input "64211294169"
click at [274, 114] on input "text" at bounding box center [270, 112] width 45 height 12
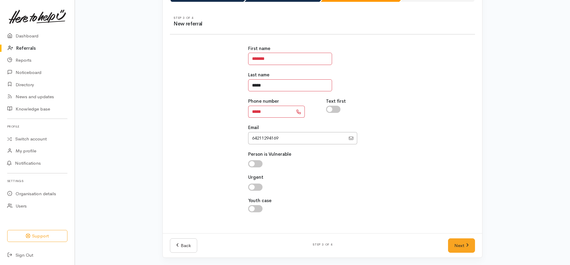
click at [271, 84] on input "*****" at bounding box center [290, 85] width 84 height 12
click at [270, 112] on input "*****" at bounding box center [270, 112] width 45 height 12
type input "**********"
click at [462, 245] on link "Next" at bounding box center [461, 246] width 27 height 15
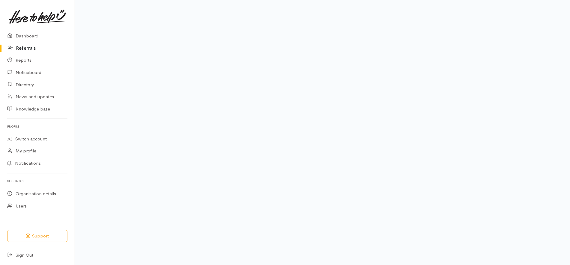
scroll to position [48, 0]
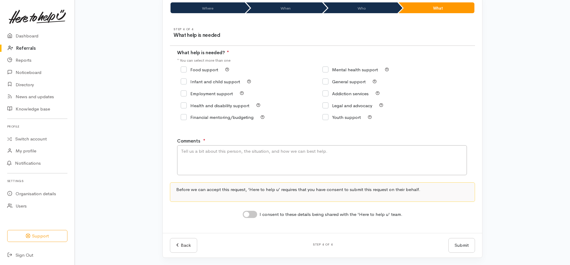
click at [215, 68] on input "Food support" at bounding box center [199, 69] width 37 height 4
checkbox input "true"
click at [261, 158] on textarea "Comments" at bounding box center [322, 160] width 290 height 30
paste textarea "hi this is [PERSON_NAME] i'm needing some food assistance my friend dropped her…"
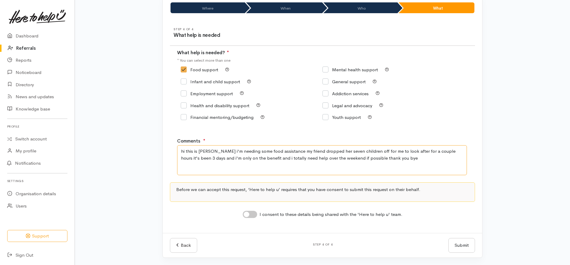
type textarea "hi this is [PERSON_NAME] i'm needing some food assistance my friend dropped her…"
click at [253, 214] on input "I consent to these details being shared with the 'Here to help u' team." at bounding box center [250, 214] width 14 height 7
checkbox input "true"
click at [505, 167] on div "Where When Who What Step 1 of 4 Where is the help needed Location [GEOGRAPHIC_D…" at bounding box center [322, 130] width 495 height 270
click at [453, 245] on button "Submit" at bounding box center [461, 245] width 27 height 15
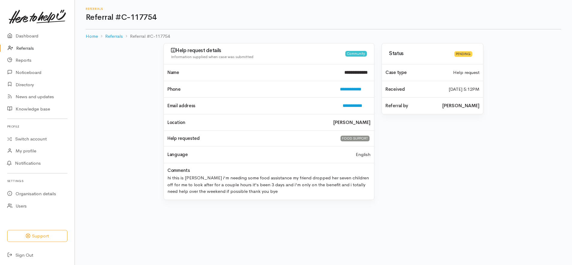
click at [28, 49] on link "Referrals" at bounding box center [37, 48] width 75 height 12
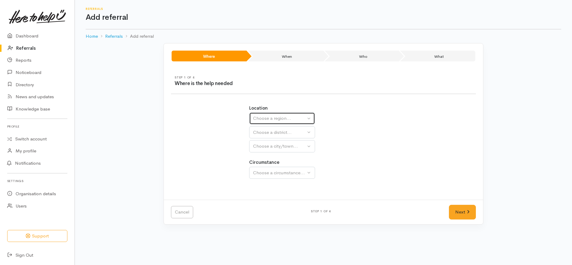
click at [295, 117] on div "Choose a region..." at bounding box center [279, 118] width 53 height 7
click at [267, 153] on link "[GEOGRAPHIC_DATA]" at bounding box center [282, 156] width 65 height 9
select select "3"
select select
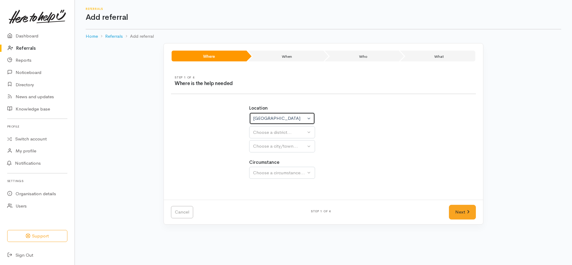
select select
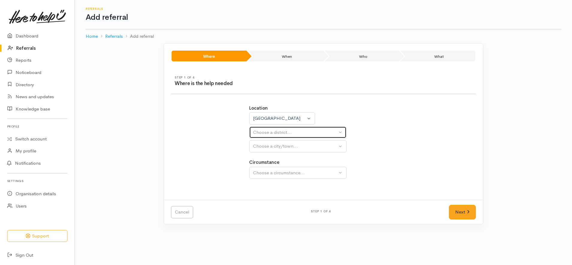
click at [291, 131] on div "Choose a district..." at bounding box center [295, 132] width 84 height 7
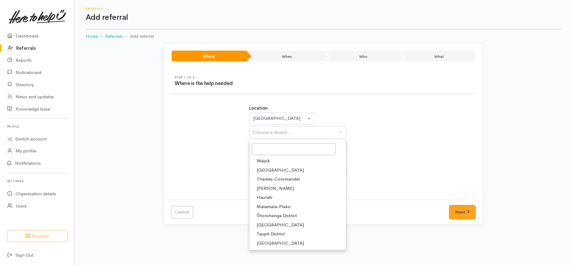
click at [273, 189] on span "[PERSON_NAME]" at bounding box center [275, 188] width 37 height 7
select select "4"
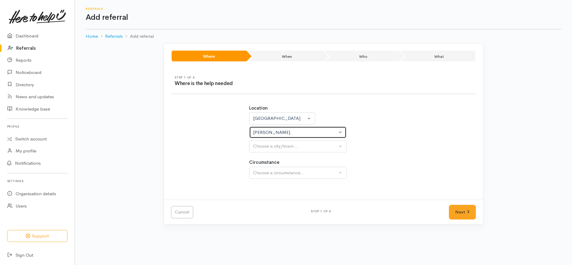
select select
click at [307, 140] on div "Location Auckland Waikato Bay of Plenty Waikato Auckland Waikato Bay of Plenty …" at bounding box center [323, 129] width 149 height 48
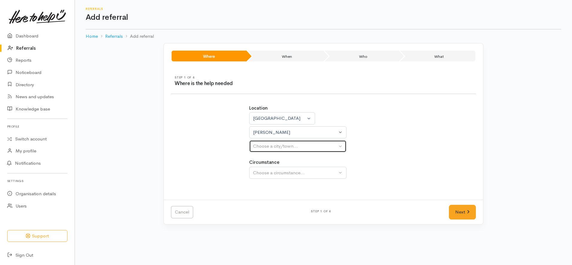
click at [301, 149] on div "Choose a city/town..." at bounding box center [295, 146] width 84 height 7
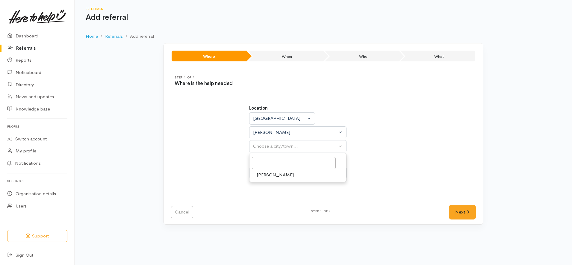
click at [279, 173] on link "[PERSON_NAME]" at bounding box center [298, 174] width 97 height 9
select select "1"
click at [283, 180] on div "Location Auckland Waikato Bay of Plenty Waikato Auckland Waikato Bay of Plenty …" at bounding box center [324, 145] width 156 height 95
click at [283, 176] on div "Choose a circumstance..." at bounding box center [295, 173] width 84 height 7
click at [280, 205] on link "Community" at bounding box center [298, 201] width 97 height 9
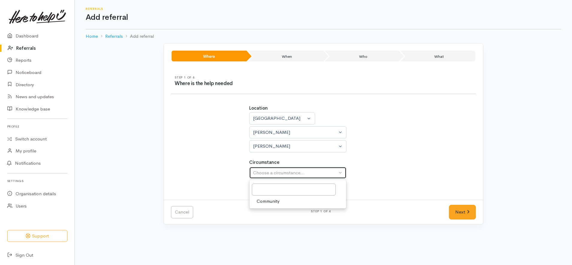
select select "2"
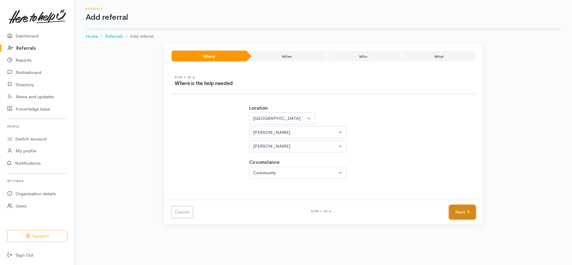
click at [457, 208] on link "Next" at bounding box center [462, 212] width 27 height 15
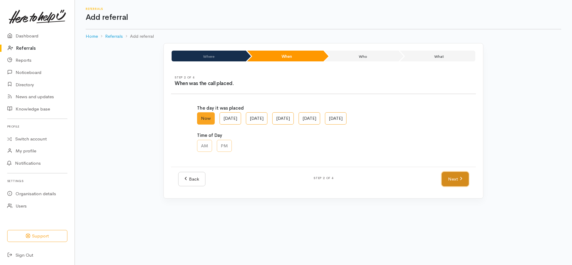
click at [464, 179] on link "Next" at bounding box center [455, 179] width 27 height 15
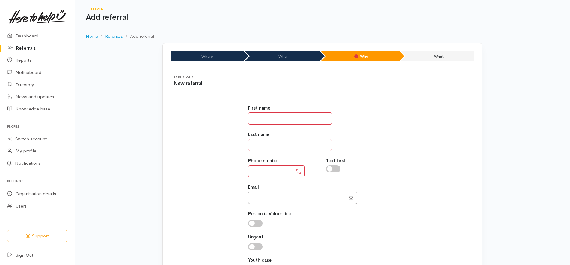
click at [281, 119] on input "text" at bounding box center [290, 118] width 84 height 12
paste input "**********"
click at [277, 119] on input "**********" at bounding box center [290, 118] width 84 height 12
type input "*****"
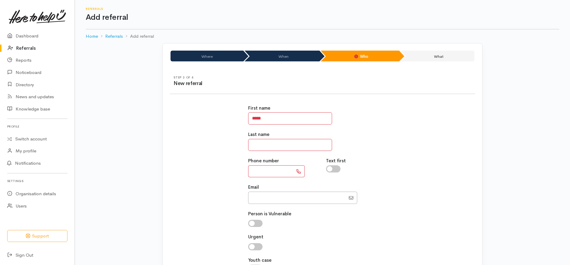
click at [270, 143] on input "text" at bounding box center [290, 145] width 84 height 12
paste input "*****"
type input "*****"
click at [289, 194] on input "Email" at bounding box center [296, 198] width 97 height 12
paste input "642102750525"
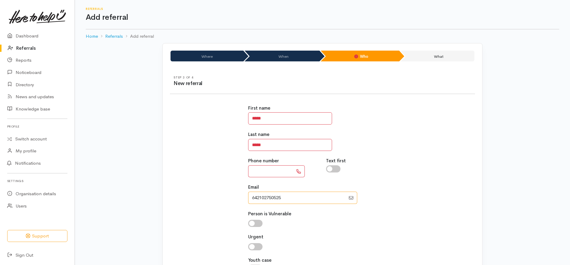
drag, startPoint x: 257, startPoint y: 198, endPoint x: 215, endPoint y: 194, distance: 41.8
click at [215, 194] on div "First name ***** Last name ***** Phone number Text first Email" at bounding box center [322, 192] width 312 height 188
type input "02102750525"
click at [268, 172] on input "text" at bounding box center [270, 171] width 45 height 12
type input "**********"
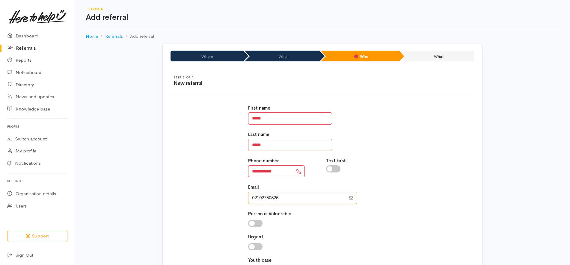
click at [294, 194] on input "Email" at bounding box center [296, 198] width 97 height 12
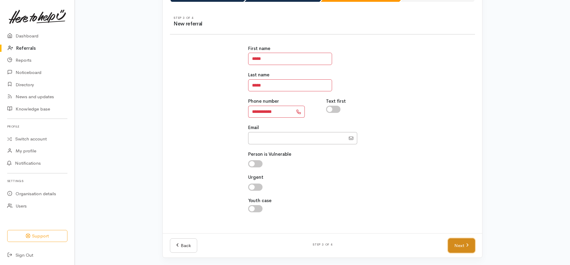
click at [459, 247] on link "Next" at bounding box center [461, 246] width 27 height 15
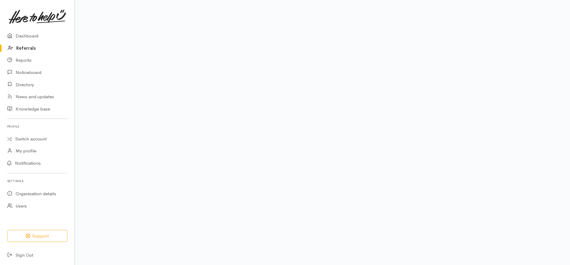
scroll to position [48, 0]
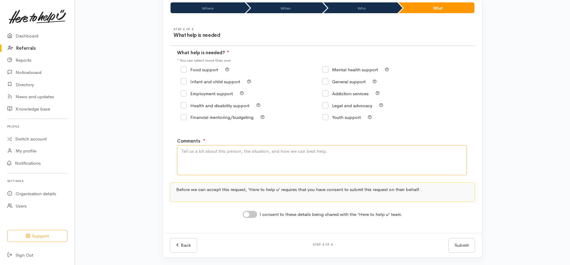
click at [247, 147] on textarea "Comments" at bounding box center [322, 160] width 290 height 30
paste textarea "​hello my name is DUSTY BROWN i'm only just wondering if you're unlucky and get…"
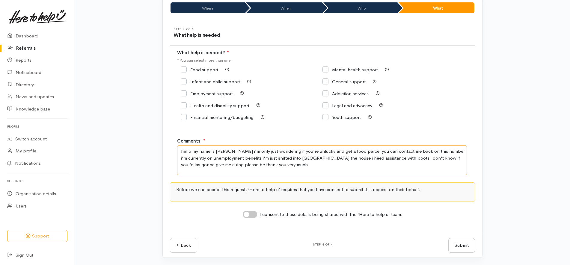
type textarea "​hello my name is DUSTY BROWN i'm only just wondering if you're unlucky and get…"
click at [195, 70] on input "Food support" at bounding box center [199, 69] width 37 height 4
checkbox input "true"
click at [251, 215] on input "I consent to these details being shared with the 'Here to help u' team." at bounding box center [250, 214] width 14 height 7
checkbox input "true"
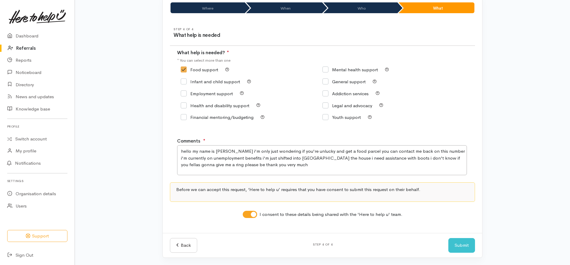
click at [500, 172] on div "Where When Who What Step 1 of 4 Where is the help needed Location Auckland Waik…" at bounding box center [322, 130] width 495 height 270
click at [414, 127] on div "Food support Mental health support" at bounding box center [322, 97] width 291 height 67
click at [524, 182] on div "Where When Who What Step 1 of 4 Where is the help needed Location Auckland Waik…" at bounding box center [322, 130] width 495 height 270
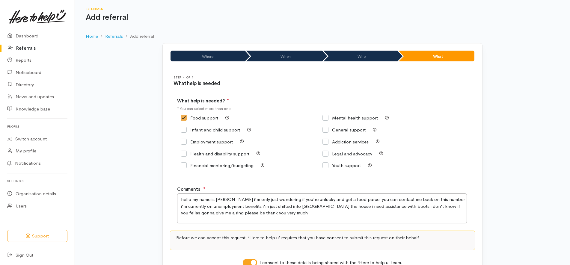
click at [525, 133] on div "Where When Who What Step 1 of 4 Where is the help needed Location Auckland Waik…" at bounding box center [322, 178] width 495 height 270
click at [485, 139] on div "Where When Who What Step 1 of 4 Where is the help needed Location Auckland Waik…" at bounding box center [323, 174] width 342 height 263
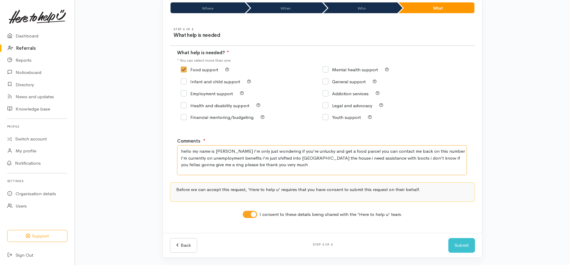
click at [302, 159] on textarea "​hello my name is DUSTY BROWN i'm only just wondering if you're unlucky and get…" at bounding box center [322, 160] width 290 height 30
click at [371, 159] on textarea "​hello my name is DUSTY BROWN i'm only just wondering if you're unlucky and get…" at bounding box center [322, 160] width 290 height 30
click at [259, 158] on textarea "​hello my name is DUSTY BROWN i'm only just wondering if you're unlucky and get…" at bounding box center [322, 160] width 290 height 30
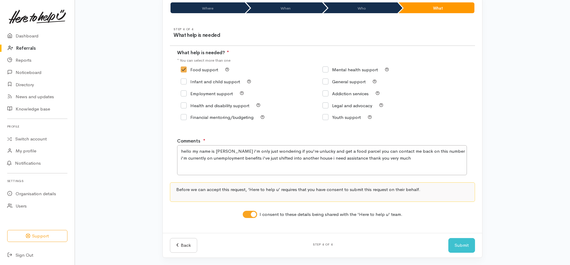
click at [494, 123] on div "Where When Who What Step 1 of 4 Where is the help needed Location Auckland Waik…" at bounding box center [322, 130] width 495 height 270
click at [332, 158] on textarea "​hello my name is DUSTY BROWN i'm only just wondering if you're unlucky and get…" at bounding box center [322, 160] width 290 height 30
click at [485, 154] on div "Where When Who What Step 1 of 4 Where is the help needed Location Auckland Waik…" at bounding box center [323, 126] width 342 height 263
click at [453, 150] on textarea "​hello my name is DUSTY BROWN i'm only just wondering if you're unlucky and get…" at bounding box center [322, 160] width 290 height 30
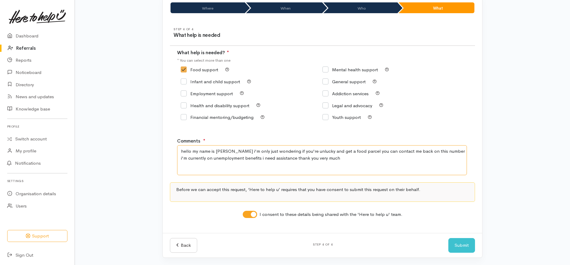
click at [453, 150] on textarea "​hello my name is DUSTY BROWN i'm only just wondering if you're unlucky and get…" at bounding box center [322, 160] width 290 height 30
click at [510, 120] on div "Where When Who What Step 1 of 4 Where is the help needed Location Auckland Waik…" at bounding box center [322, 130] width 495 height 270
drag, startPoint x: 248, startPoint y: 150, endPoint x: 193, endPoint y: 152, distance: 55.5
click at [193, 152] on textarea "​hello my name is DUSTY BROWN i'm only just wondering if you're unlucky and get…" at bounding box center [322, 160] width 290 height 30
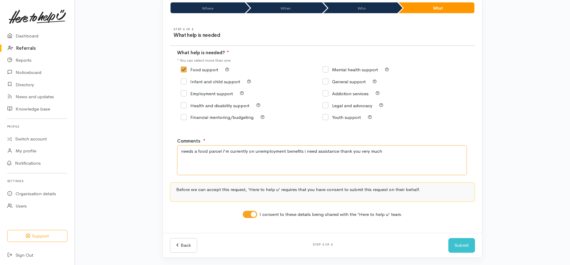
click at [224, 150] on textarea "needs a food parcel i'm currently on unemployment benefits i need assistance th…" at bounding box center [322, 160] width 290 height 30
click at [298, 150] on textarea "needs a food parcel currently on unemployment benefits i need assistance thank …" at bounding box center [322, 160] width 290 height 30
type textarea "needs a food parcel currently on unemployment benefits need assistance thank yo…"
click at [487, 121] on div "Where When Who What Step 1 of 4 Where is the help needed Location Auckland Waik…" at bounding box center [323, 126] width 342 height 263
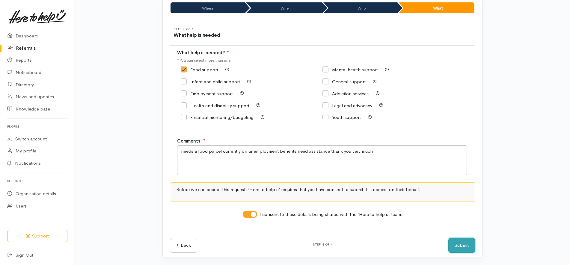
click at [459, 241] on button "Submit" at bounding box center [461, 245] width 27 height 15
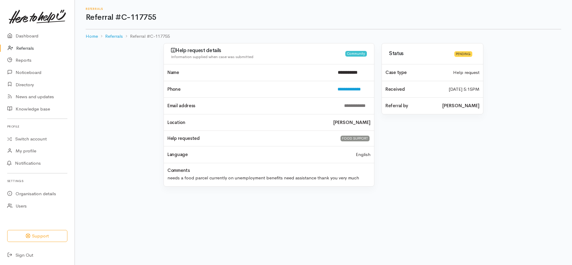
click at [22, 48] on link "Referrals" at bounding box center [37, 48] width 75 height 12
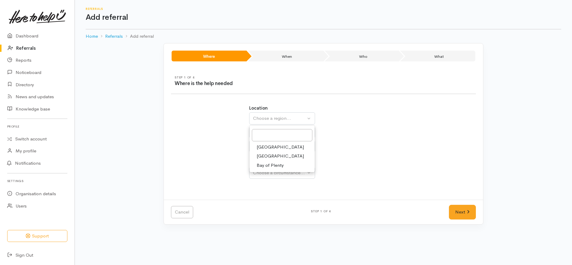
click at [274, 157] on link "[GEOGRAPHIC_DATA]" at bounding box center [282, 156] width 65 height 9
select select "3"
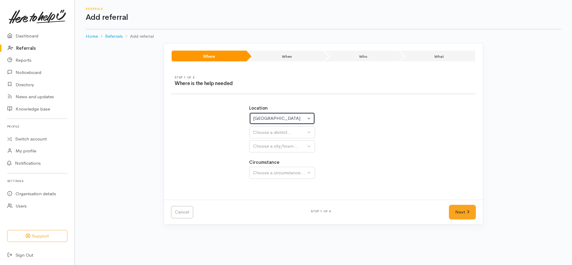
select select
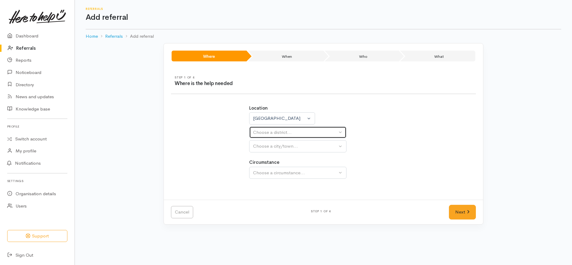
click at [292, 134] on div "Choose a district..." at bounding box center [295, 132] width 84 height 7
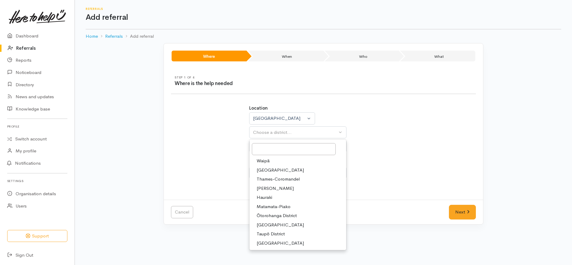
click at [269, 189] on span "[PERSON_NAME]" at bounding box center [275, 188] width 37 height 7
select select "4"
select select
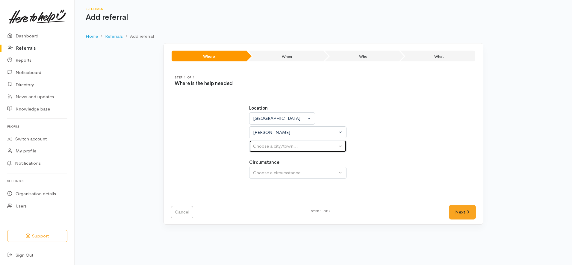
click at [276, 147] on div "Choose a city/town..." at bounding box center [295, 146] width 84 height 7
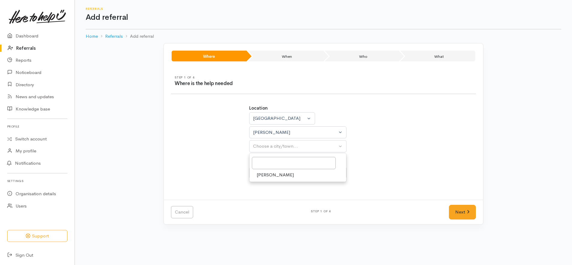
click at [272, 178] on span "[PERSON_NAME]" at bounding box center [275, 175] width 37 height 7
select select "1"
click at [286, 176] on div "Choose a circumstance..." at bounding box center [295, 173] width 84 height 7
drag, startPoint x: 283, startPoint y: 199, endPoint x: 287, endPoint y: 200, distance: 4.0
click at [283, 200] on link "Community" at bounding box center [298, 201] width 97 height 9
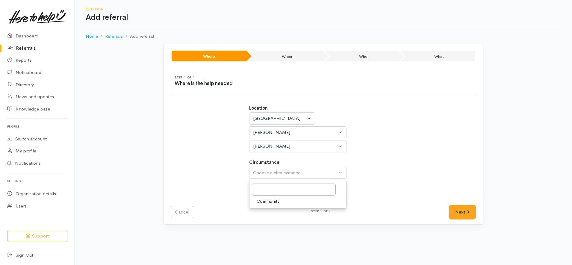
select select "2"
click at [463, 210] on link "Next" at bounding box center [462, 212] width 27 height 15
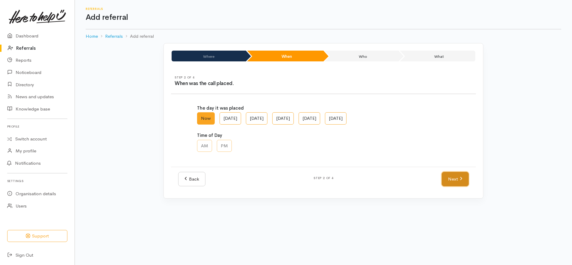
click at [463, 182] on link "Next" at bounding box center [455, 179] width 27 height 15
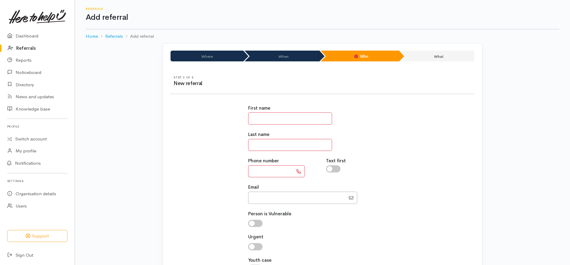
click at [285, 114] on input "text" at bounding box center [290, 118] width 84 height 12
paste input "**********"
click at [272, 171] on input "text" at bounding box center [270, 171] width 45 height 12
drag, startPoint x: 258, startPoint y: 117, endPoint x: 244, endPoint y: 117, distance: 14.1
click at [245, 117] on div "**********" at bounding box center [323, 192] width 156 height 188
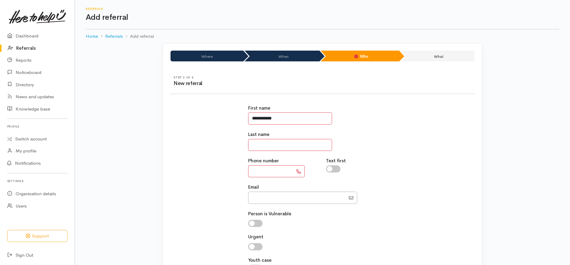
type input "**********"
click at [271, 170] on input "text" at bounding box center [270, 171] width 45 height 12
type input "**********"
click at [273, 119] on input "**********" at bounding box center [290, 118] width 84 height 12
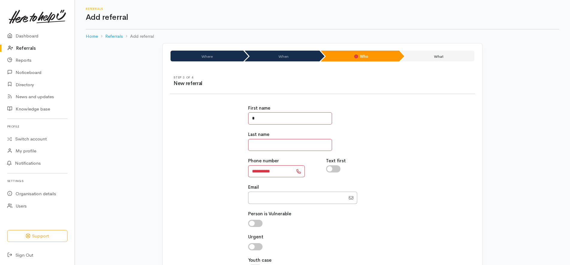
type input "*"
click at [270, 151] on input "text" at bounding box center [290, 145] width 84 height 12
type input "*"
click at [403, 128] on div "**********" at bounding box center [322, 192] width 312 height 188
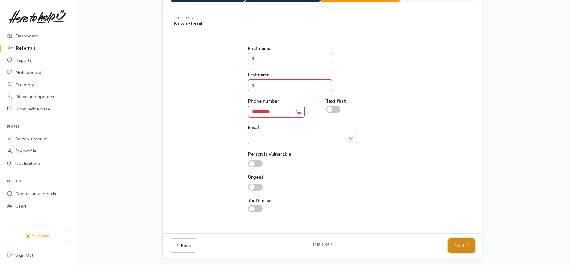
click at [456, 248] on link "Next" at bounding box center [461, 246] width 27 height 15
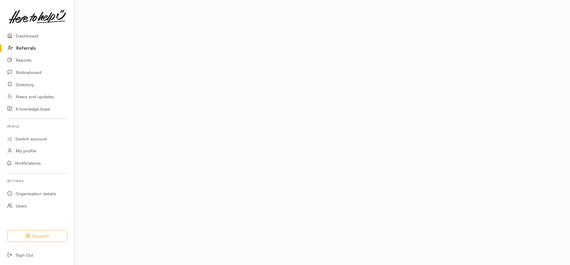
scroll to position [48, 0]
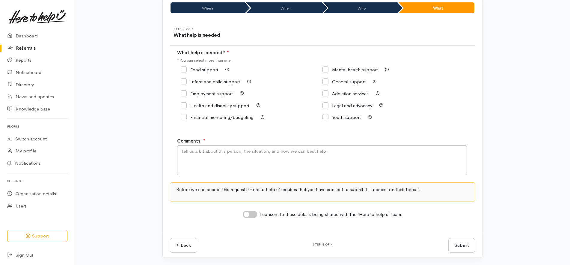
click at [190, 69] on input "Food support" at bounding box center [199, 69] width 37 height 4
checkbox input "true"
click at [249, 156] on textarea "Comments" at bounding box center [322, 160] width 290 height 30
type textarea "kai parcel"
click at [245, 212] on input "I consent to these details being shared with the 'Here to help u' team." at bounding box center [250, 214] width 14 height 7
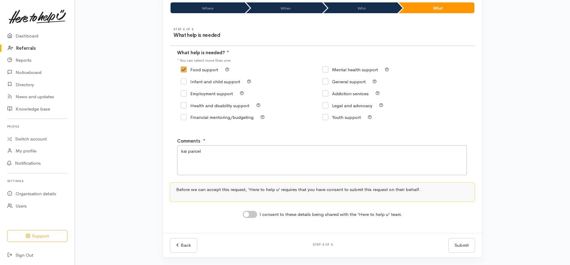
checkbox input "true"
click at [464, 249] on button "Submit" at bounding box center [461, 245] width 27 height 15
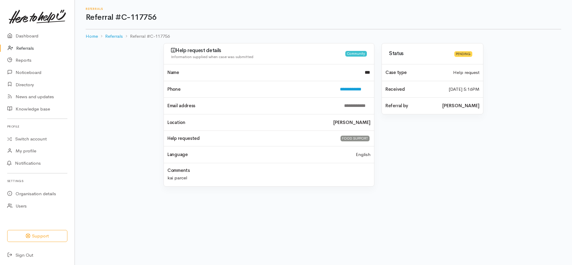
click at [37, 48] on link "Referrals" at bounding box center [37, 48] width 75 height 12
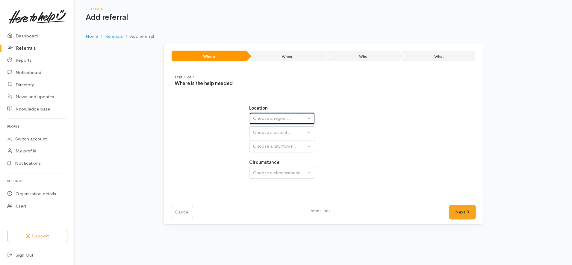
drag, startPoint x: 0, startPoint y: 0, endPoint x: 291, endPoint y: 118, distance: 314.2
click at [292, 118] on div "Choose a region..." at bounding box center [279, 118] width 53 height 7
click at [277, 158] on link "[GEOGRAPHIC_DATA]" at bounding box center [282, 156] width 65 height 9
select select "3"
select select
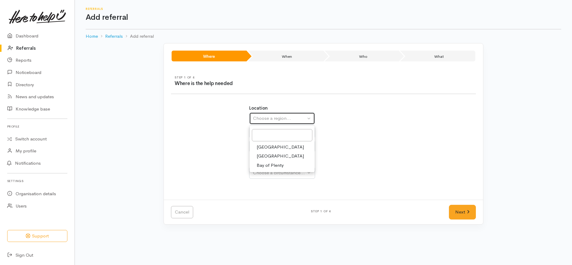
select select
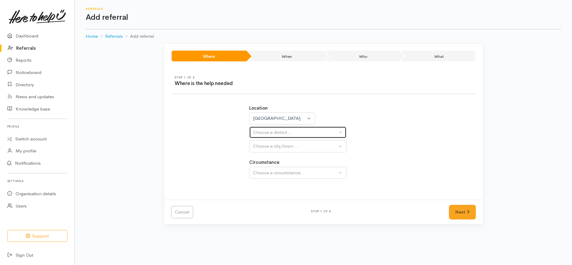
click at [282, 136] on div "Choose a district..." at bounding box center [295, 132] width 84 height 7
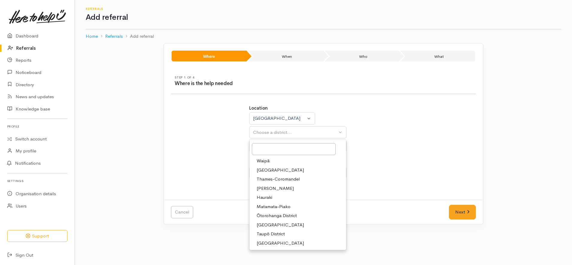
click at [274, 189] on span "[PERSON_NAME]" at bounding box center [275, 188] width 37 height 7
select select "4"
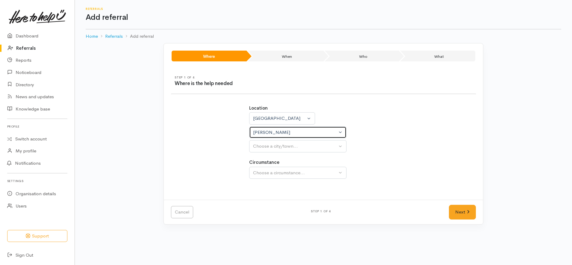
select select
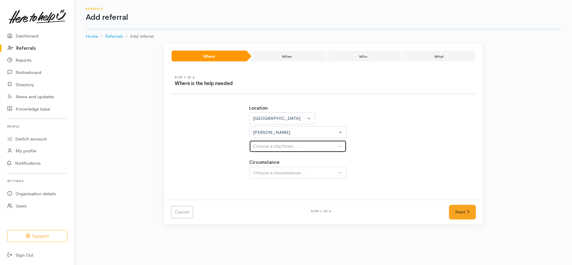
click at [302, 146] on div "Choose a city/town..." at bounding box center [295, 146] width 84 height 7
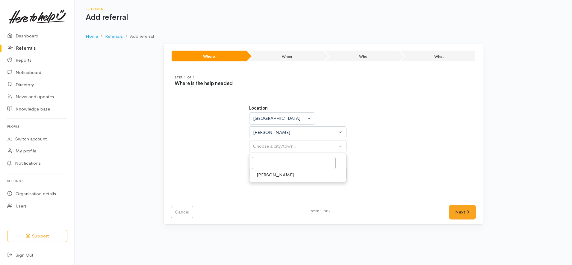
click at [280, 176] on link "[PERSON_NAME]" at bounding box center [298, 174] width 97 height 9
select select "1"
click at [297, 175] on div "Choose a circumstance..." at bounding box center [295, 173] width 84 height 7
click at [294, 204] on link "Community" at bounding box center [298, 201] width 97 height 9
select select "2"
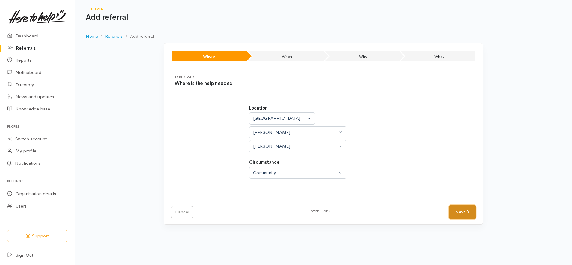
click at [462, 214] on link "Next" at bounding box center [462, 212] width 27 height 15
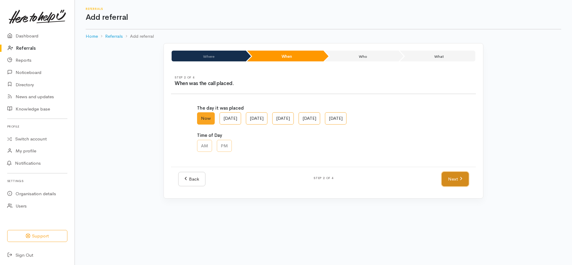
click at [458, 176] on link "Next" at bounding box center [455, 179] width 27 height 15
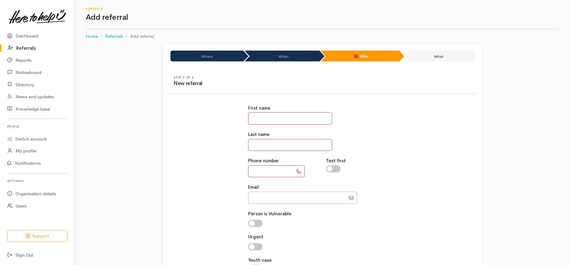
click at [293, 120] on input "text" at bounding box center [290, 118] width 84 height 12
type input "******"
click at [401, 150] on div "First name ****** Last name ****** Phone number Text first Email" at bounding box center [322, 192] width 312 height 188
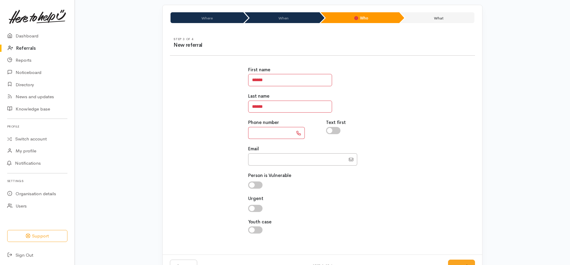
scroll to position [60, 0]
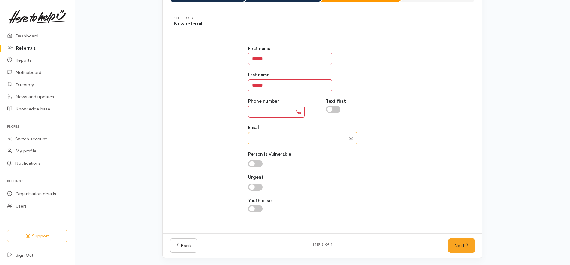
click at [277, 141] on input "Email" at bounding box center [296, 138] width 97 height 12
paste input "64226399854"
type input "0226399854"
click at [278, 109] on input "text" at bounding box center [270, 112] width 45 height 12
click at [388, 85] on div "Last name ******" at bounding box center [322, 82] width 149 height 20
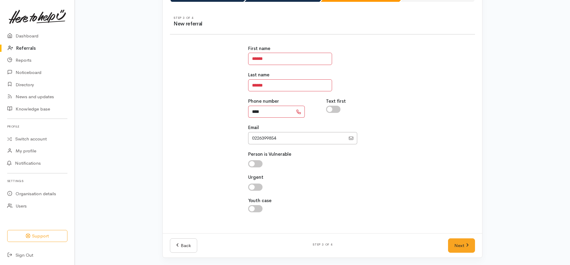
click at [274, 112] on input "****" at bounding box center [270, 112] width 45 height 12
type input "**********"
click at [283, 137] on input "Email" at bounding box center [296, 138] width 97 height 12
click at [371, 141] on div at bounding box center [322, 138] width 149 height 12
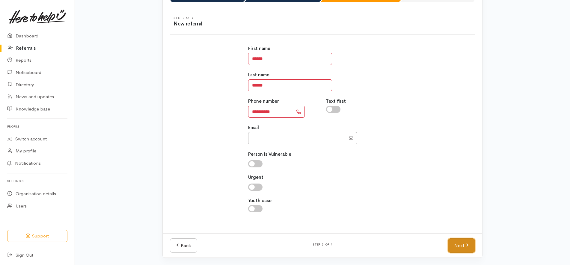
click at [454, 240] on link "Next" at bounding box center [461, 246] width 27 height 15
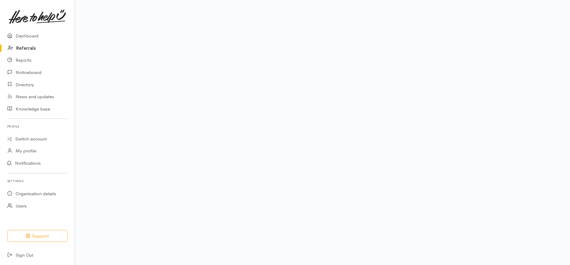
scroll to position [48, 0]
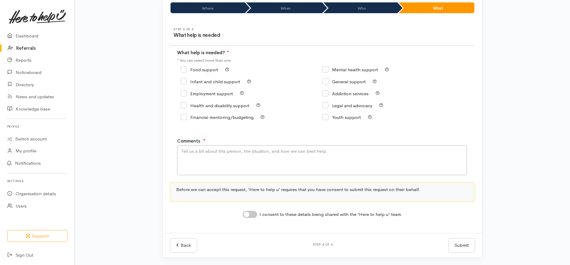
click at [197, 70] on input "Food support" at bounding box center [199, 69] width 37 height 4
checkbox input "true"
click at [235, 162] on textarea "Comments" at bounding box center [322, 160] width 290 height 30
paste textarea "food parcel"
type textarea "food parcel"
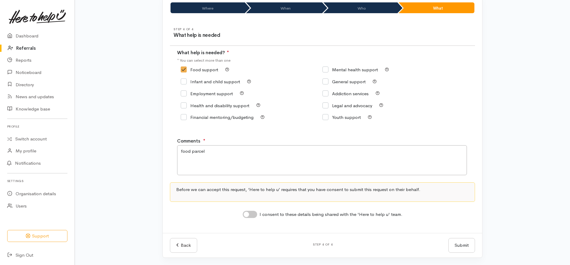
drag, startPoint x: 248, startPoint y: 215, endPoint x: 254, endPoint y: 213, distance: 6.5
click at [248, 214] on input "I consent to these details being shared with the 'Here to help u' team." at bounding box center [250, 214] width 14 height 7
checkbox input "true"
click at [462, 242] on button "Submit" at bounding box center [461, 245] width 27 height 15
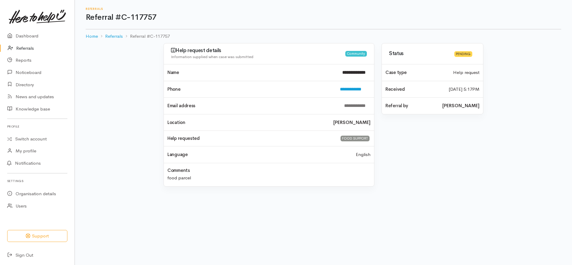
click at [42, 49] on link "Referrals" at bounding box center [37, 48] width 75 height 12
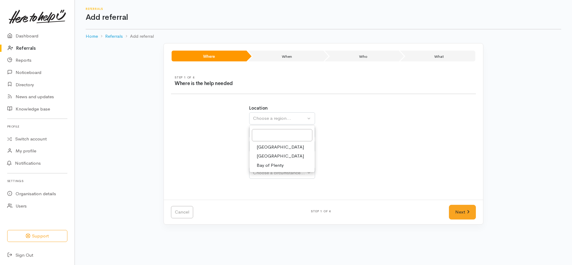
click at [272, 156] on span "[GEOGRAPHIC_DATA]" at bounding box center [280, 156] width 47 height 7
select select "3"
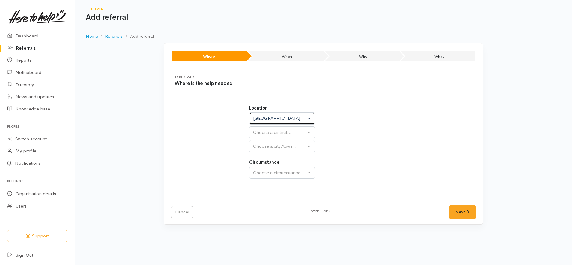
select select
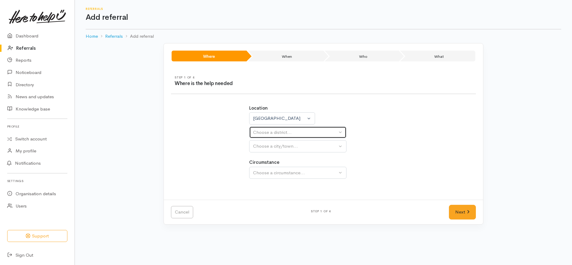
click at [286, 134] on div "Choose a district..." at bounding box center [295, 132] width 84 height 7
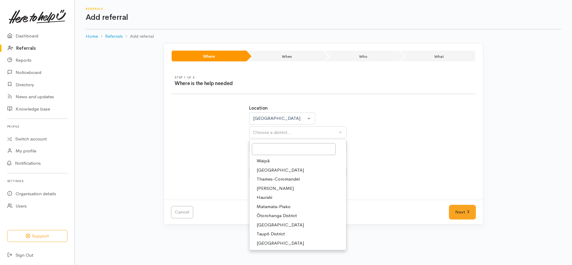
click at [270, 188] on span "[PERSON_NAME]" at bounding box center [275, 188] width 37 height 7
select select "4"
select select
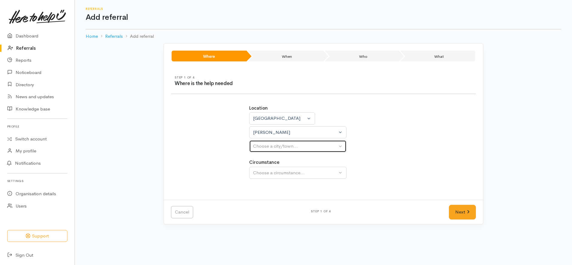
click at [295, 150] on button "Choose a city/town..." at bounding box center [297, 146] width 97 height 12
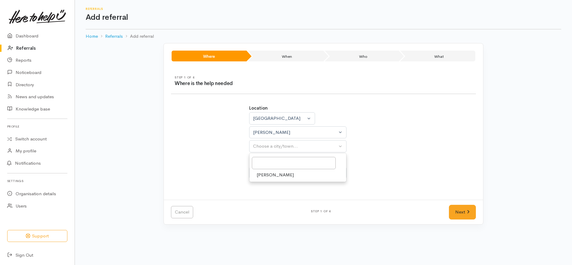
click at [281, 177] on link "[PERSON_NAME]" at bounding box center [298, 174] width 97 height 9
select select "1"
click at [291, 175] on div "Choose a circumstance..." at bounding box center [295, 173] width 84 height 7
click at [291, 202] on link "Community" at bounding box center [298, 201] width 97 height 9
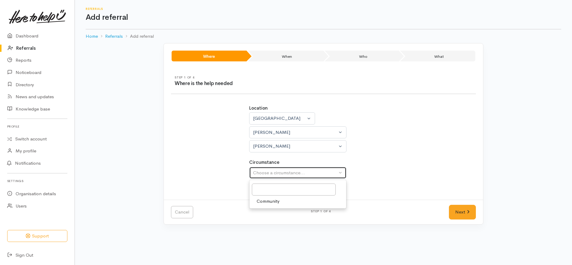
select select "2"
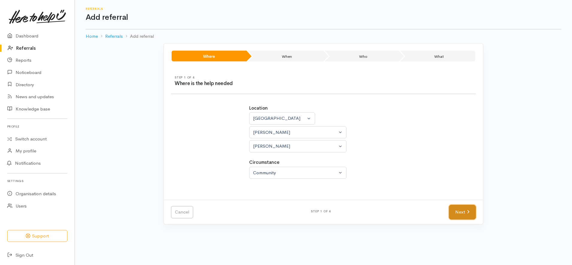
click at [458, 208] on link "Next" at bounding box center [462, 212] width 27 height 15
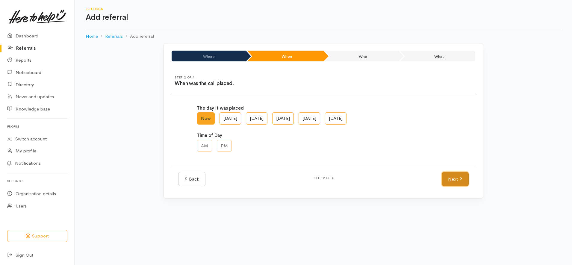
click at [448, 181] on link "Next" at bounding box center [455, 179] width 27 height 15
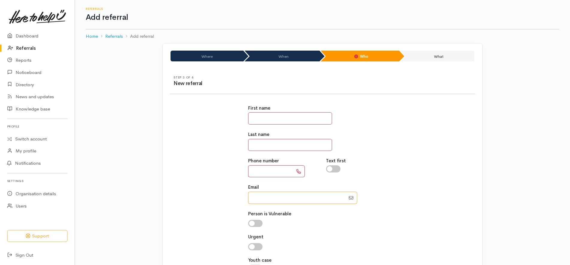
drag, startPoint x: 279, startPoint y: 199, endPoint x: 289, endPoint y: 198, distance: 10.3
click at [279, 200] on input "Email" at bounding box center [296, 198] width 97 height 12
paste input "642108105529"
type input "02108105529"
click at [277, 170] on input "text" at bounding box center [270, 171] width 45 height 12
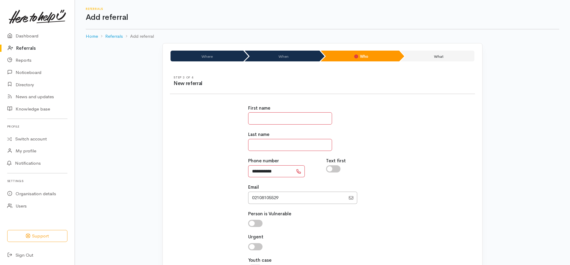
type input "**********"
click at [286, 197] on input "Email" at bounding box center [296, 198] width 97 height 12
drag, startPoint x: 284, startPoint y: 108, endPoint x: 280, endPoint y: 116, distance: 8.4
click at [284, 110] on div "First name" at bounding box center [322, 115] width 149 height 20
click at [280, 116] on input "text" at bounding box center [290, 118] width 84 height 12
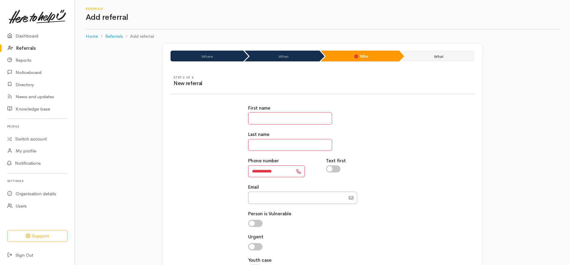
paste input "**********"
click at [280, 118] on input "**********" at bounding box center [290, 118] width 84 height 12
type input "********"
click at [271, 141] on input "text" at bounding box center [290, 145] width 84 height 12
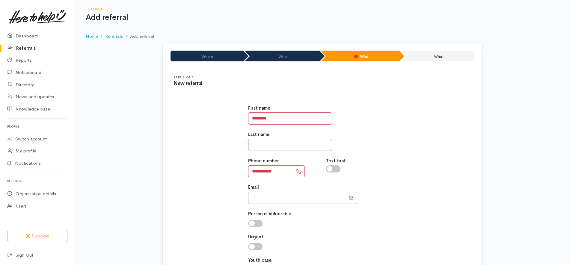
paste input "**********"
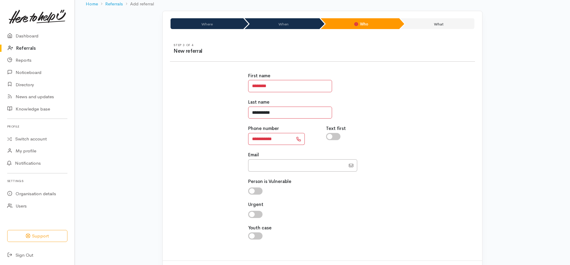
scroll to position [60, 0]
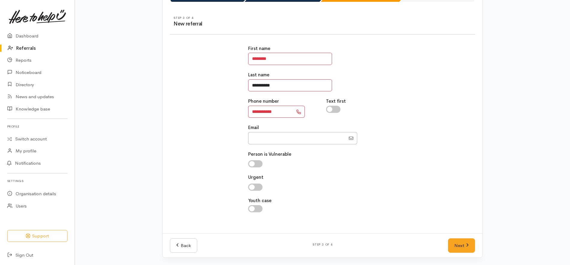
type input "**********"
click at [378, 152] on div "Person is Vulnerable Why? Help others understand why you think this is an appro…" at bounding box center [322, 159] width 149 height 17
click at [466, 244] on icon at bounding box center [467, 245] width 3 height 4
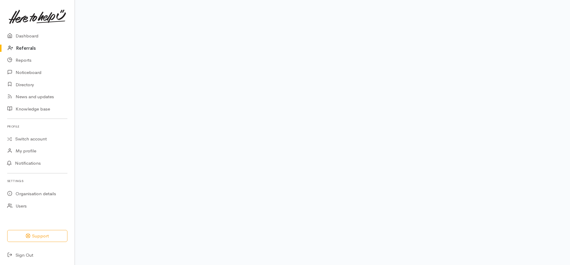
scroll to position [48, 0]
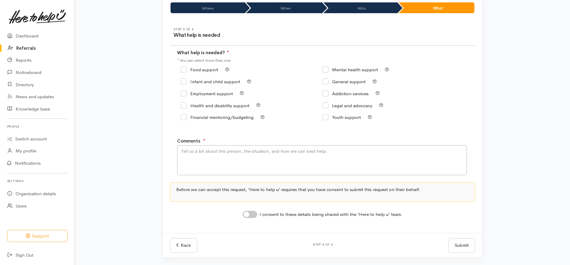
click at [210, 70] on input "Food support" at bounding box center [199, 69] width 37 height 4
checkbox input "true"
click at [242, 159] on textarea "Comments" at bounding box center [322, 160] width 290 height 30
paste textarea "food parcel"
type textarea "food parcel"
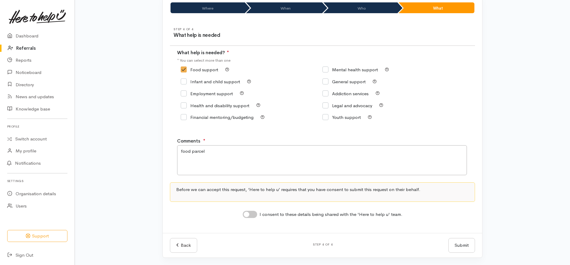
click at [248, 212] on div "I consent to these details being shared with the 'Here to help u' team." at bounding box center [322, 214] width 305 height 10
click at [253, 217] on input "I consent to these details being shared with the 'Here to help u' team." at bounding box center [250, 214] width 14 height 7
checkbox input "true"
click at [462, 243] on button "Submit" at bounding box center [461, 245] width 27 height 15
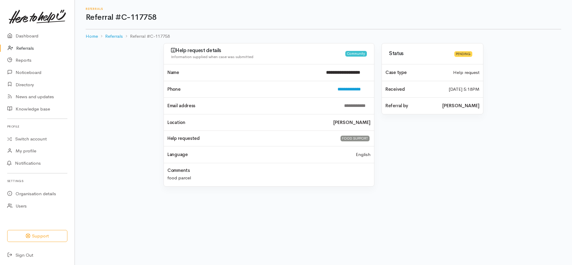
click at [27, 49] on link "Referrals" at bounding box center [37, 48] width 75 height 12
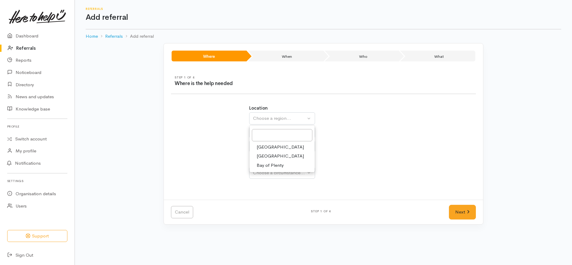
click at [281, 156] on link "[GEOGRAPHIC_DATA]" at bounding box center [282, 156] width 65 height 9
select select "3"
select select
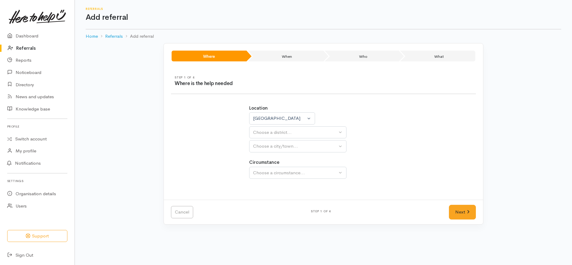
click at [290, 132] on div "Choose a district..." at bounding box center [295, 132] width 84 height 7
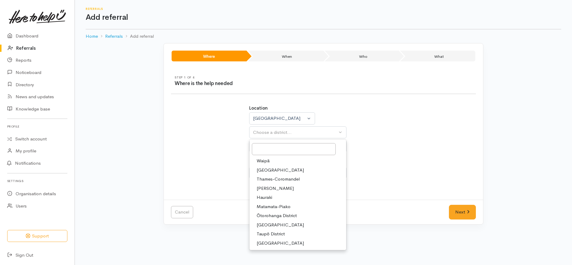
click at [270, 188] on span "[PERSON_NAME]" at bounding box center [275, 188] width 37 height 7
select select "4"
select select
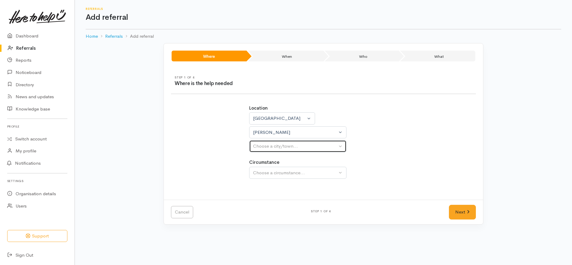
click at [285, 145] on div "Choose a city/town..." at bounding box center [295, 146] width 84 height 7
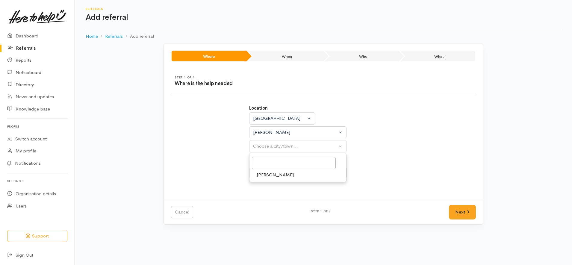
click at [280, 174] on link "[PERSON_NAME]" at bounding box center [298, 174] width 97 height 9
select select "1"
click at [291, 172] on div "Choose a circumstance..." at bounding box center [295, 173] width 84 height 7
click at [292, 199] on link "Community" at bounding box center [298, 201] width 97 height 9
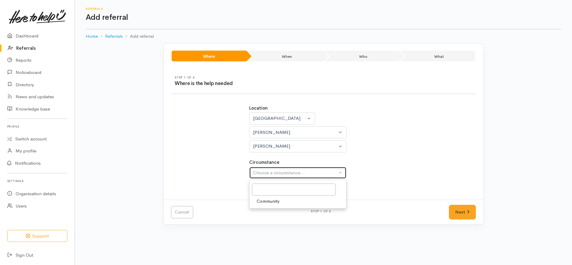
select select "2"
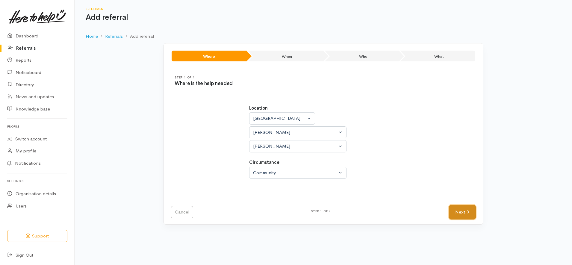
click at [462, 210] on link "Next" at bounding box center [462, 212] width 27 height 15
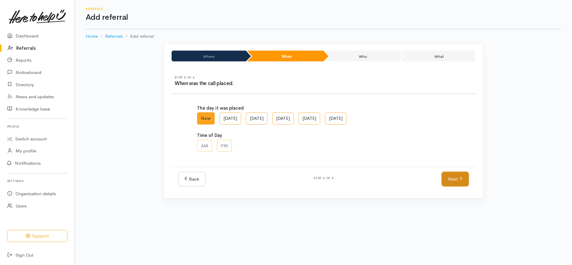
click at [461, 183] on link "Next" at bounding box center [455, 179] width 27 height 15
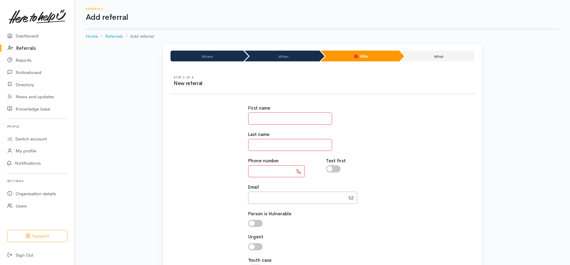
click at [266, 123] on input "text" at bounding box center [290, 118] width 84 height 12
paste input "**********"
type input "**********"
click at [259, 202] on input "Email" at bounding box center [296, 198] width 97 height 12
paste input "64220880043"
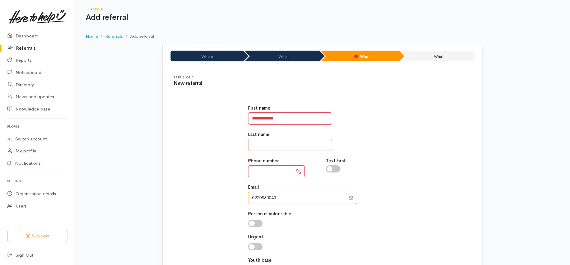
type input "0220880043"
click at [271, 172] on input "text" at bounding box center [270, 171] width 45 height 12
type input "**********"
click at [292, 198] on input "Email" at bounding box center [296, 198] width 97 height 12
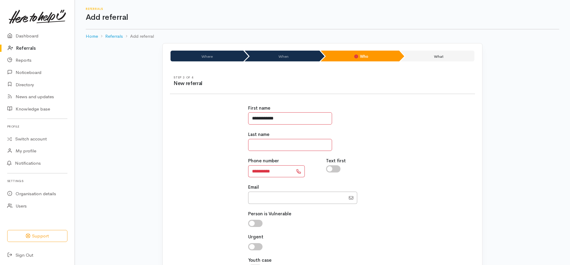
click at [278, 120] on input "**********" at bounding box center [290, 118] width 84 height 12
type input "*"
paste input "**********"
click at [277, 118] on input "**********" at bounding box center [290, 118] width 84 height 12
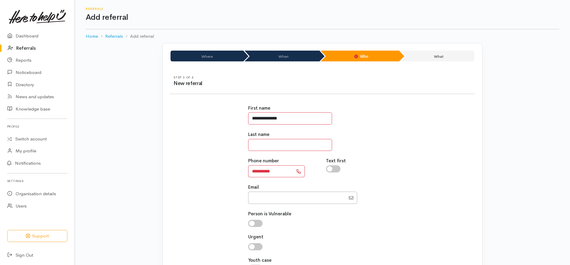
click at [277, 118] on input "**********" at bounding box center [290, 118] width 84 height 12
type input "*****"
click at [282, 142] on input "text" at bounding box center [290, 145] width 84 height 12
paste input "********"
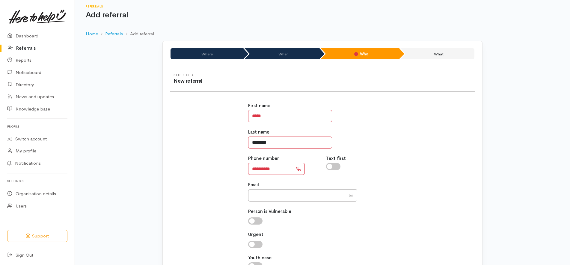
scroll to position [60, 0]
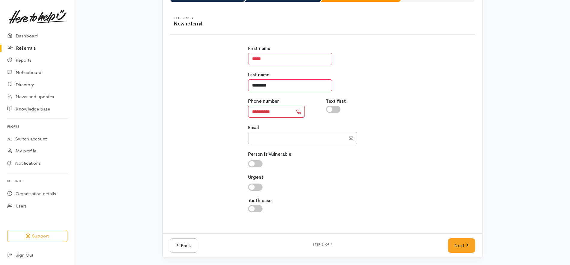
type input "********"
click at [415, 137] on div "**********" at bounding box center [322, 132] width 312 height 188
click at [461, 246] on link "Next" at bounding box center [461, 246] width 27 height 15
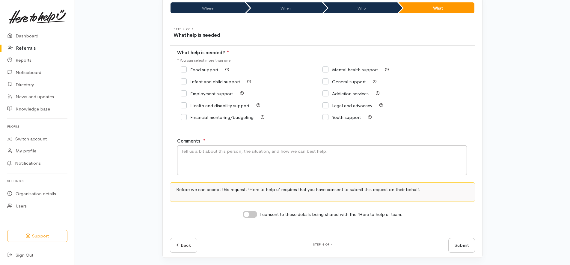
scroll to position [48, 0]
click at [207, 69] on input "Food support" at bounding box center [199, 69] width 37 height 4
checkbox input "true"
click at [213, 162] on textarea "Comments" at bounding box center [322, 160] width 290 height 30
type textarea "kai parcel"
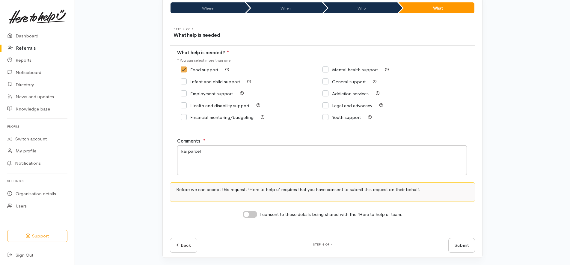
click at [253, 213] on input "I consent to these details being shared with the 'Here to help u' team." at bounding box center [250, 214] width 14 height 7
checkbox input "true"
click at [497, 222] on div "Where When Who What Step 1 of 4 Where is the help needed Location [GEOGRAPHIC_D…" at bounding box center [322, 130] width 495 height 270
click at [463, 247] on button "Submit" at bounding box center [461, 245] width 27 height 15
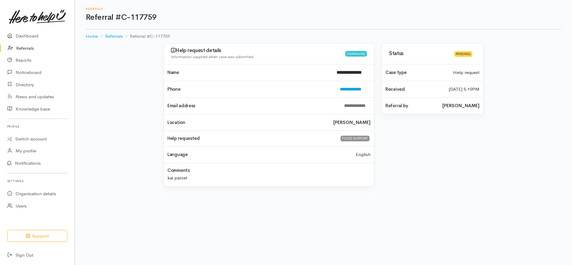
click at [31, 46] on link "Referrals" at bounding box center [37, 48] width 75 height 12
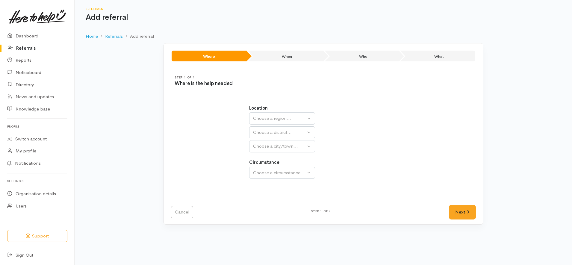
click at [286, 114] on button "Choose a region..." at bounding box center [282, 118] width 66 height 12
click at [284, 156] on link "[GEOGRAPHIC_DATA]" at bounding box center [282, 156] width 65 height 9
select select "3"
select select
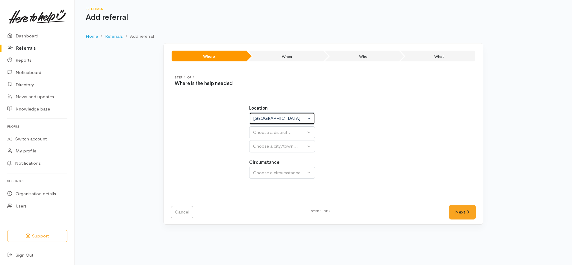
select select
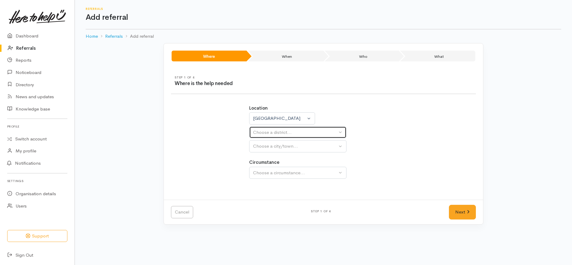
click at [296, 136] on button "Choose a district..." at bounding box center [297, 132] width 97 height 12
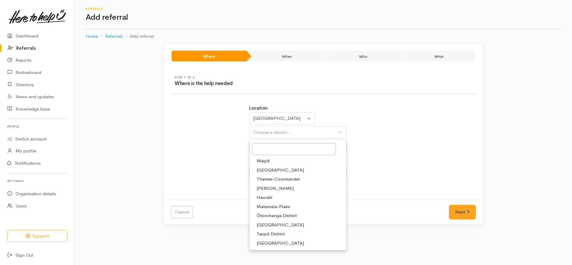
click at [276, 189] on link "[PERSON_NAME]" at bounding box center [298, 188] width 97 height 9
select select "4"
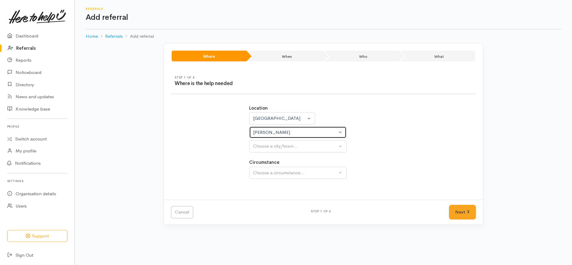
select select
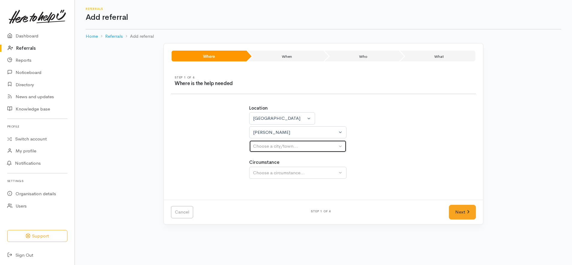
click at [298, 147] on div "Choose a city/town..." at bounding box center [295, 146] width 84 height 7
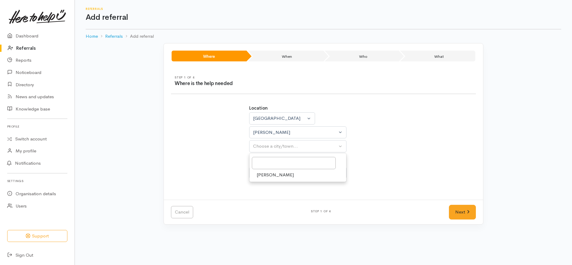
click at [280, 179] on link "[PERSON_NAME]" at bounding box center [298, 174] width 97 height 9
select select "1"
click at [300, 175] on div "Choose a circumstance..." at bounding box center [295, 173] width 84 height 7
click at [279, 202] on span "Community" at bounding box center [268, 201] width 23 height 7
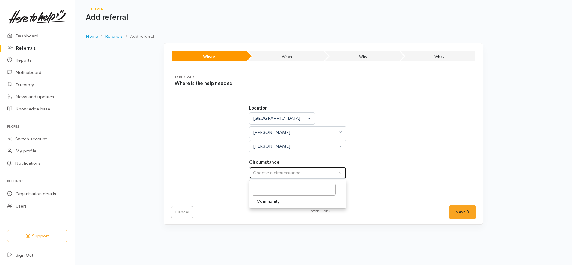
select select "2"
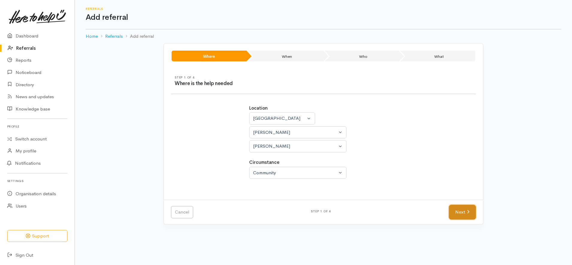
click at [455, 209] on link "Next" at bounding box center [462, 212] width 27 height 15
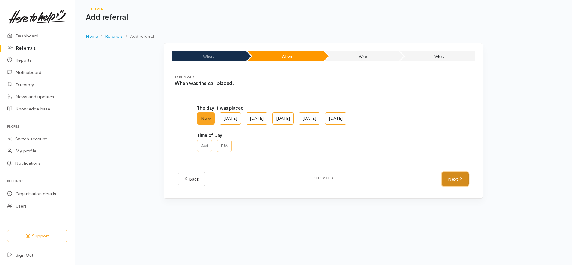
click at [452, 182] on link "Next" at bounding box center [455, 179] width 27 height 15
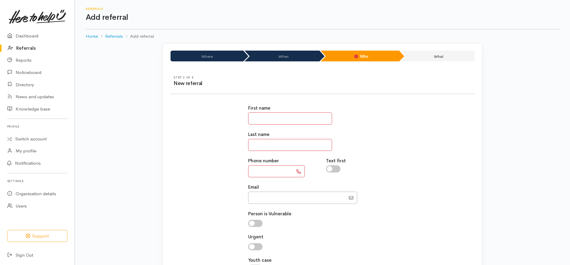
click at [308, 120] on input "text" at bounding box center [290, 118] width 84 height 12
paste input "**********"
drag, startPoint x: 258, startPoint y: 120, endPoint x: 234, endPoint y: 119, distance: 23.4
click at [234, 119] on div "**********" at bounding box center [322, 192] width 312 height 188
click at [300, 119] on input "**********" at bounding box center [290, 118] width 84 height 12
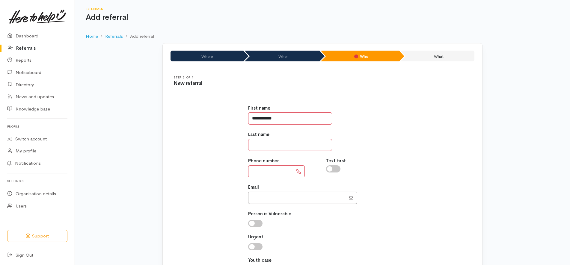
type input "**********"
click at [283, 144] on input "text" at bounding box center [290, 145] width 84 height 12
click at [258, 169] on input "text" at bounding box center [270, 171] width 45 height 12
type input "**********"
click at [287, 117] on input "**********" at bounding box center [290, 118] width 84 height 12
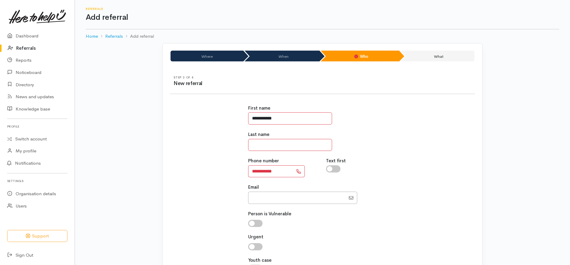
click at [287, 117] on input "**********" at bounding box center [290, 118] width 84 height 12
paste input "**********"
type input "*****"
click at [293, 145] on input "text" at bounding box center [290, 145] width 84 height 12
paste input "******"
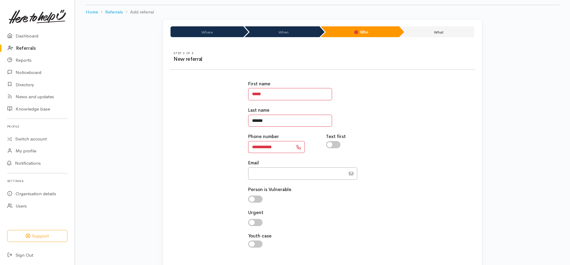
scroll to position [60, 0]
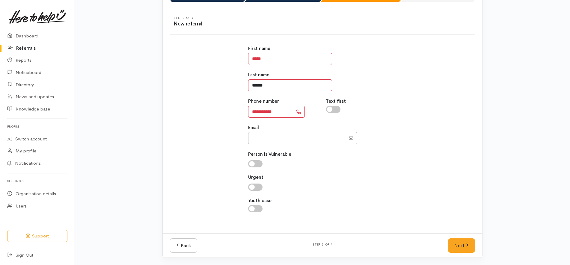
type input "******"
click at [386, 166] on div at bounding box center [322, 163] width 149 height 7
click at [468, 245] on icon at bounding box center [467, 245] width 3 height 4
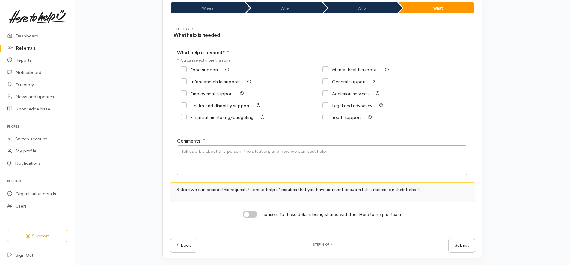
scroll to position [48, 0]
click at [274, 159] on textarea "Comments" at bounding box center [322, 160] width 290 height 30
type textarea "support needed didnt state what"
click at [247, 214] on input "I consent to these details being shared with the 'Here to help u' team." at bounding box center [250, 214] width 14 height 7
checkbox input "true"
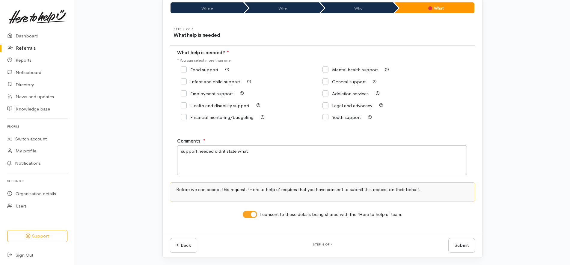
click at [325, 83] on input "General support" at bounding box center [343, 81] width 43 height 4
checkbox input "true"
click at [517, 145] on div "Where When Who What Step 1 of 4 Where is the help needed Location [GEOGRAPHIC_D…" at bounding box center [322, 130] width 495 height 270
click at [458, 244] on button "Submit" at bounding box center [461, 245] width 27 height 15
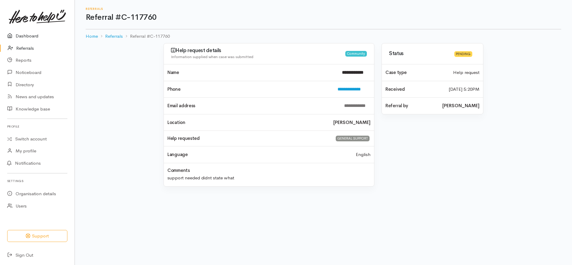
click at [29, 37] on link "Dashboard" at bounding box center [37, 36] width 75 height 12
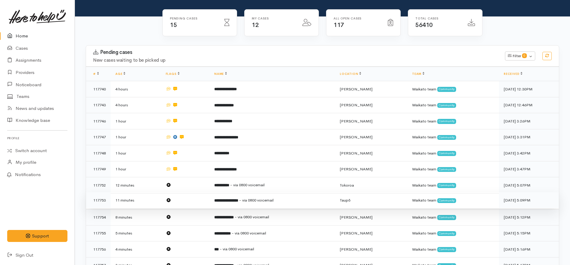
scroll to position [37, 0]
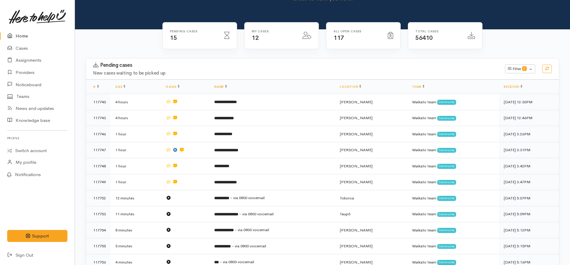
click at [47, 37] on link "Home" at bounding box center [37, 36] width 75 height 12
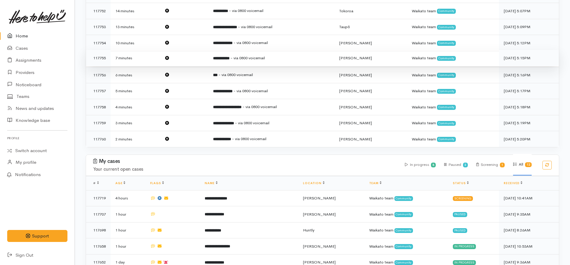
scroll to position [150, 0]
